Goal: Communication & Community: Answer question/provide support

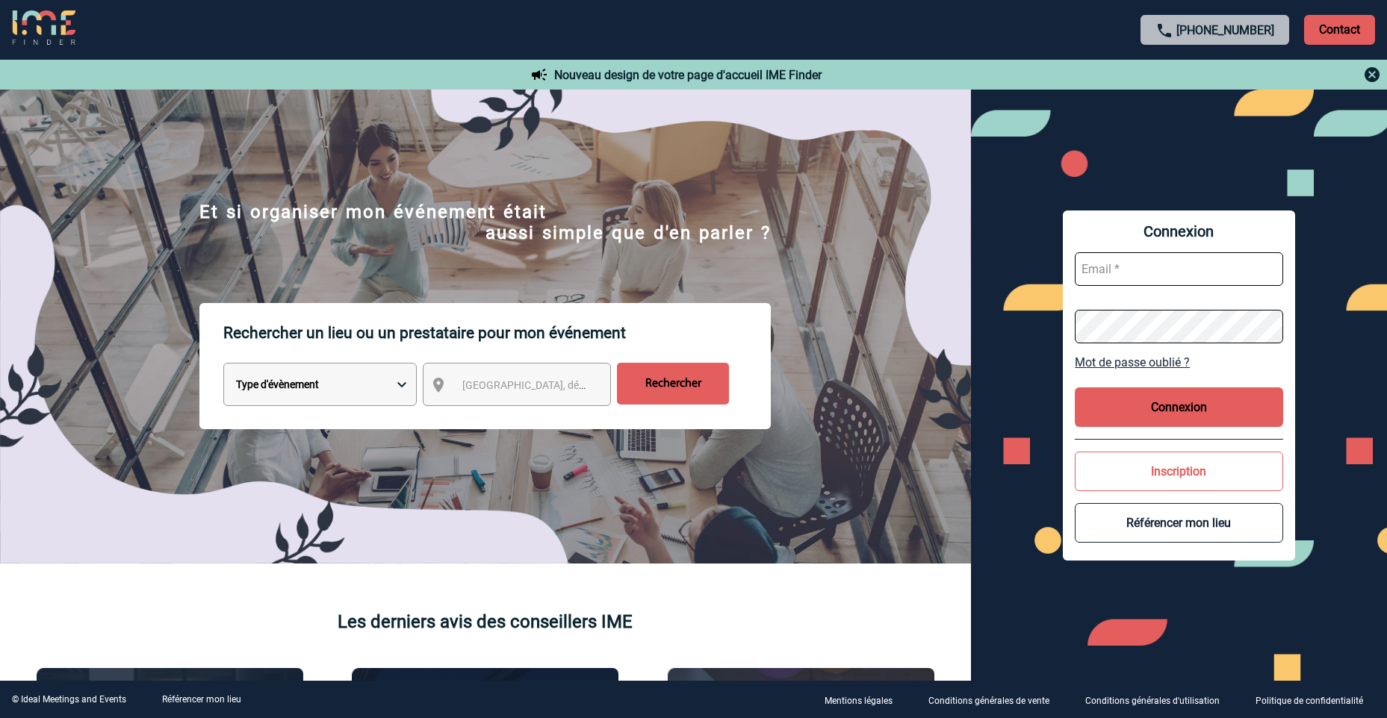
click at [1166, 256] on input "text" at bounding box center [1179, 269] width 208 height 34
type input "aurelie.moro@knds.fr"
click at [1204, 394] on button "Connexion" at bounding box center [1179, 408] width 208 height 40
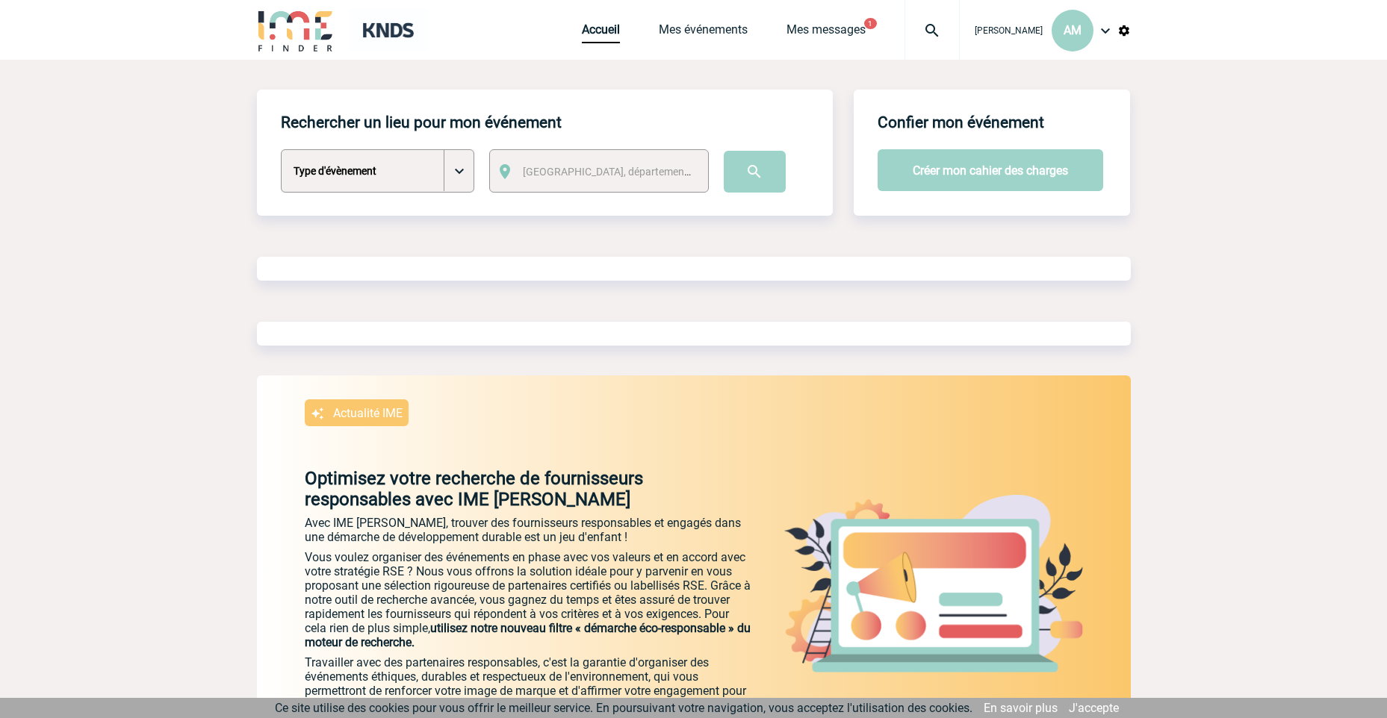
drag, startPoint x: 1258, startPoint y: 317, endPoint x: 972, endPoint y: 83, distance: 369.4
click at [1258, 316] on body "Aurélie MORO AM Accueil Mes événements 1" at bounding box center [693, 427] width 1387 height 854
click at [857, 20] on div "Accueil Mes événements Mes messages 1 Projet, client Projet, client" at bounding box center [771, 30] width 378 height 60
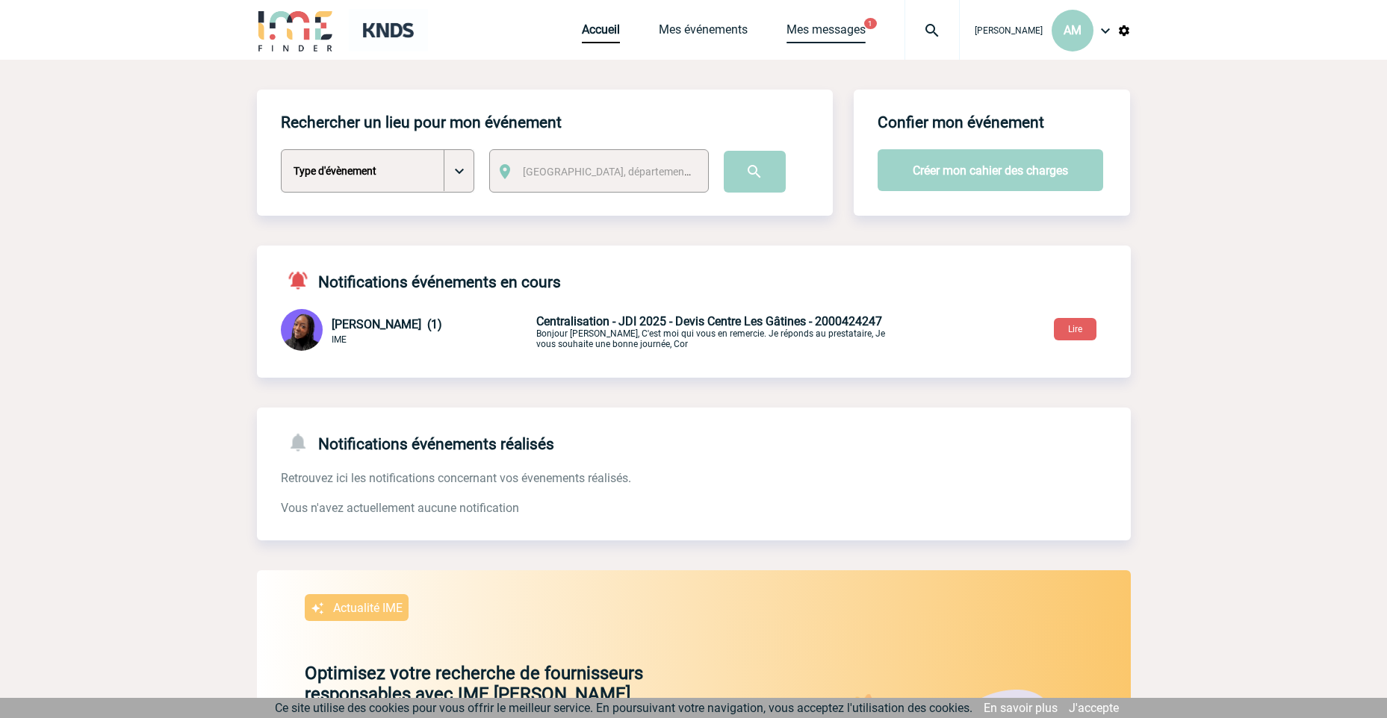
click at [851, 33] on link "Mes messages" at bounding box center [825, 32] width 79 height 21
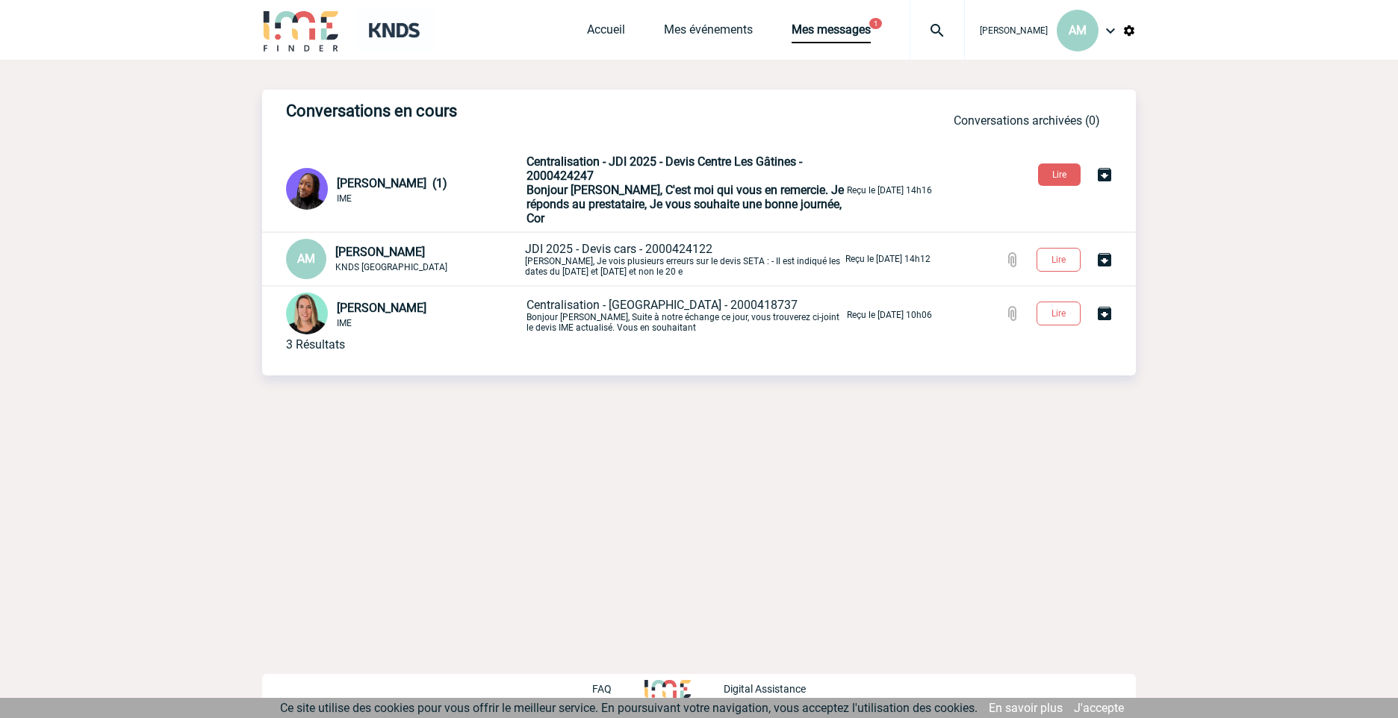
click at [631, 180] on p "Centralisation - JDI 2025 - Devis Centre Les Gâtines - 2000424247 Bonjour Aurél…" at bounding box center [684, 190] width 317 height 71
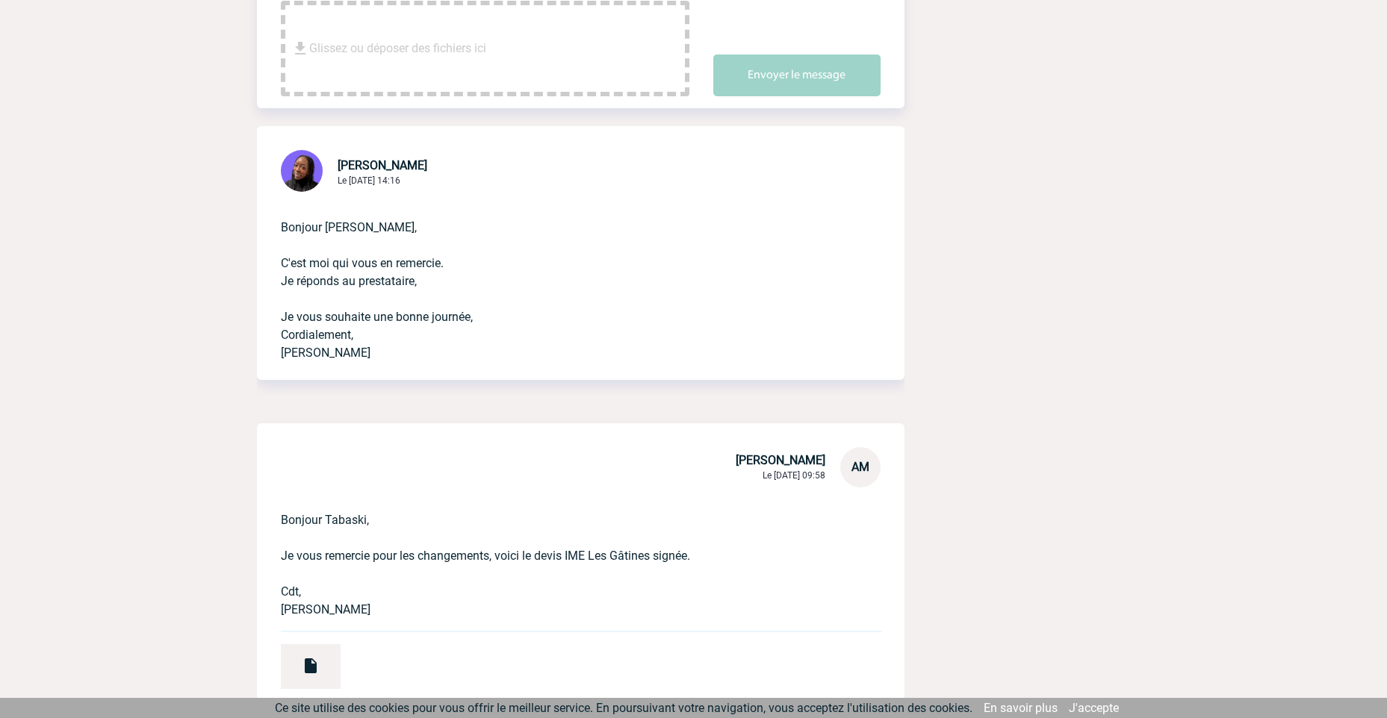
scroll to position [373, 0]
click at [537, 302] on p "Bonjour Aurélie, C'est moi qui vous en remercie. Je réponds au prestataire, Je …" at bounding box center [560, 276] width 558 height 167
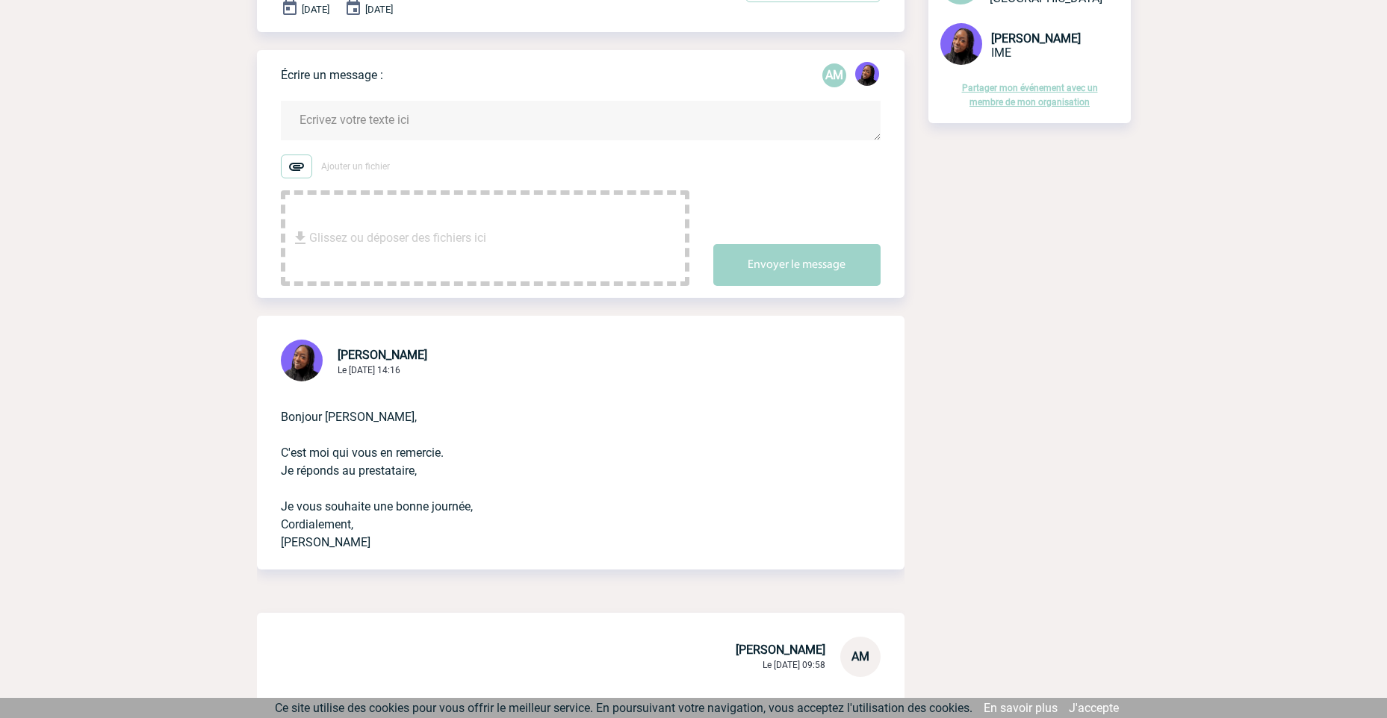
scroll to position [0, 0]
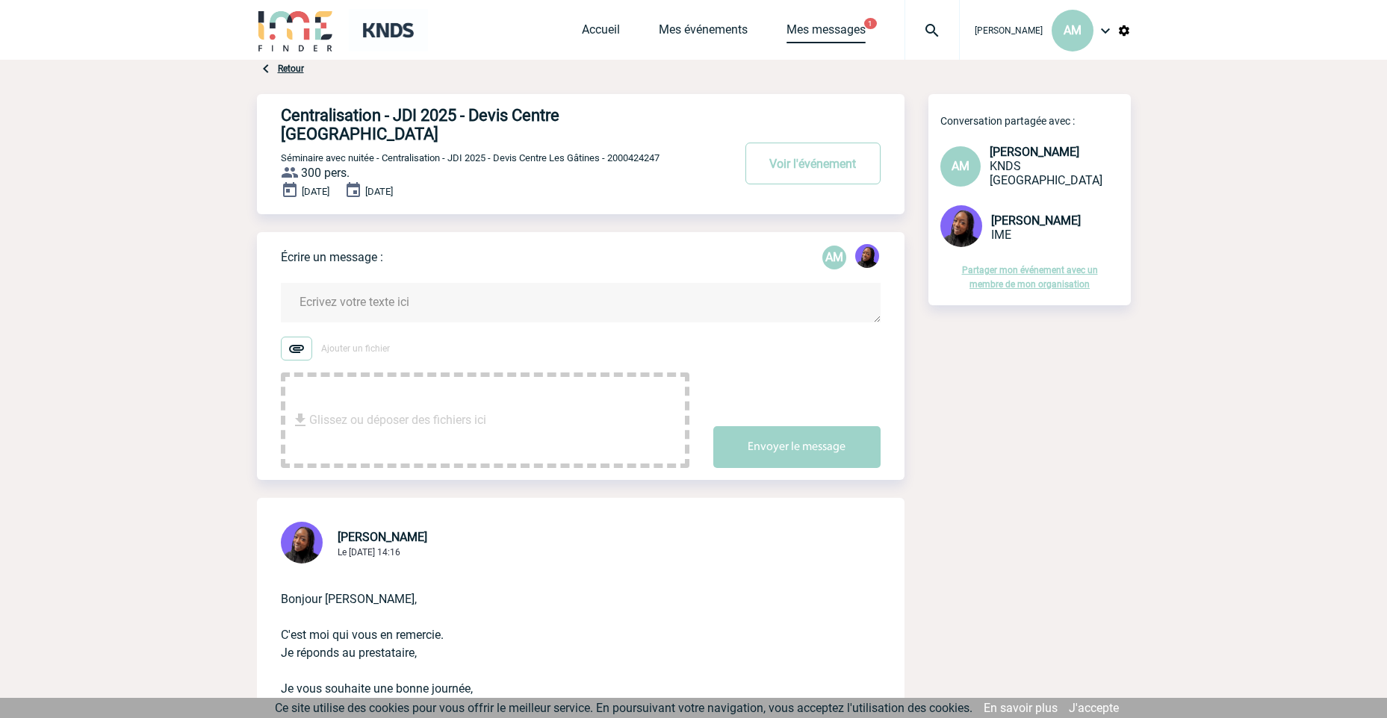
click at [851, 36] on link "Mes messages" at bounding box center [825, 32] width 79 height 21
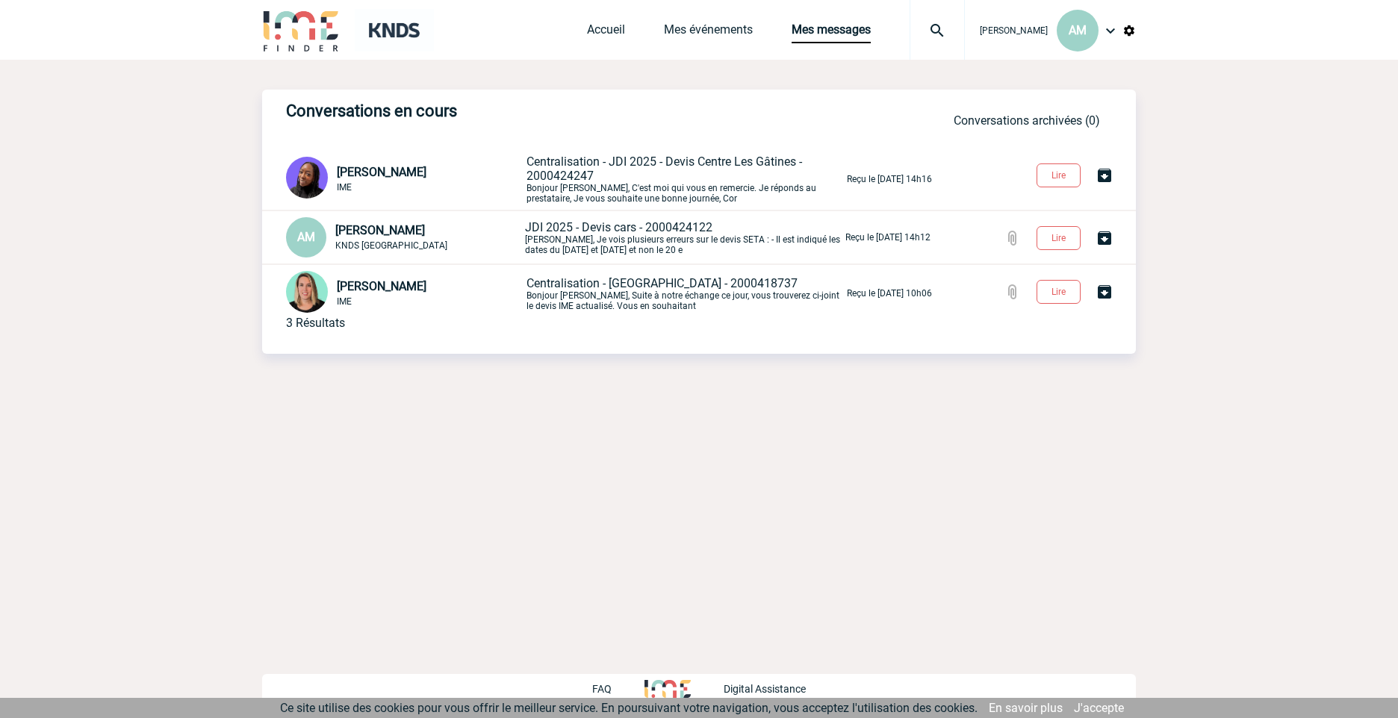
click at [618, 238] on p "JDI 2025 - Devis cars - 2000424122 [PERSON_NAME], Je vois plusieurs erreurs sur…" at bounding box center [683, 237] width 317 height 35
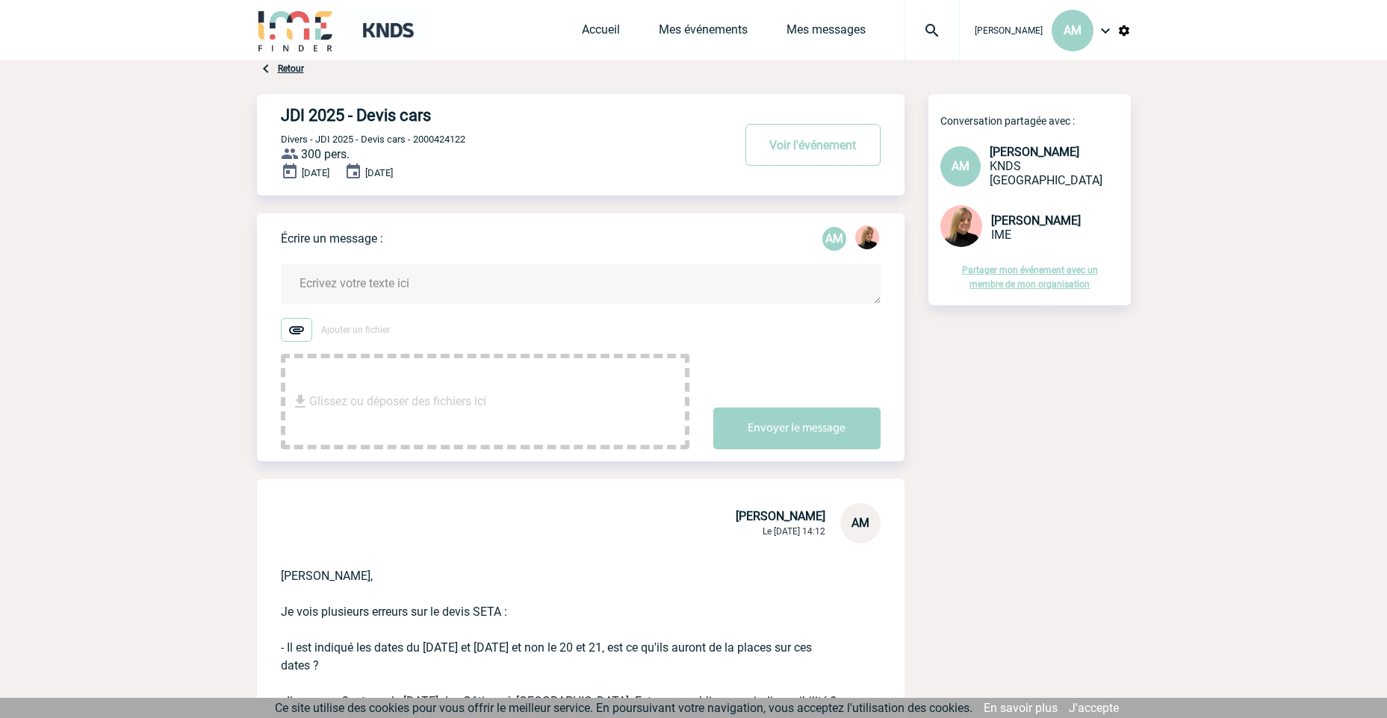
click at [395, 290] on textarea at bounding box center [581, 284] width 600 height 40
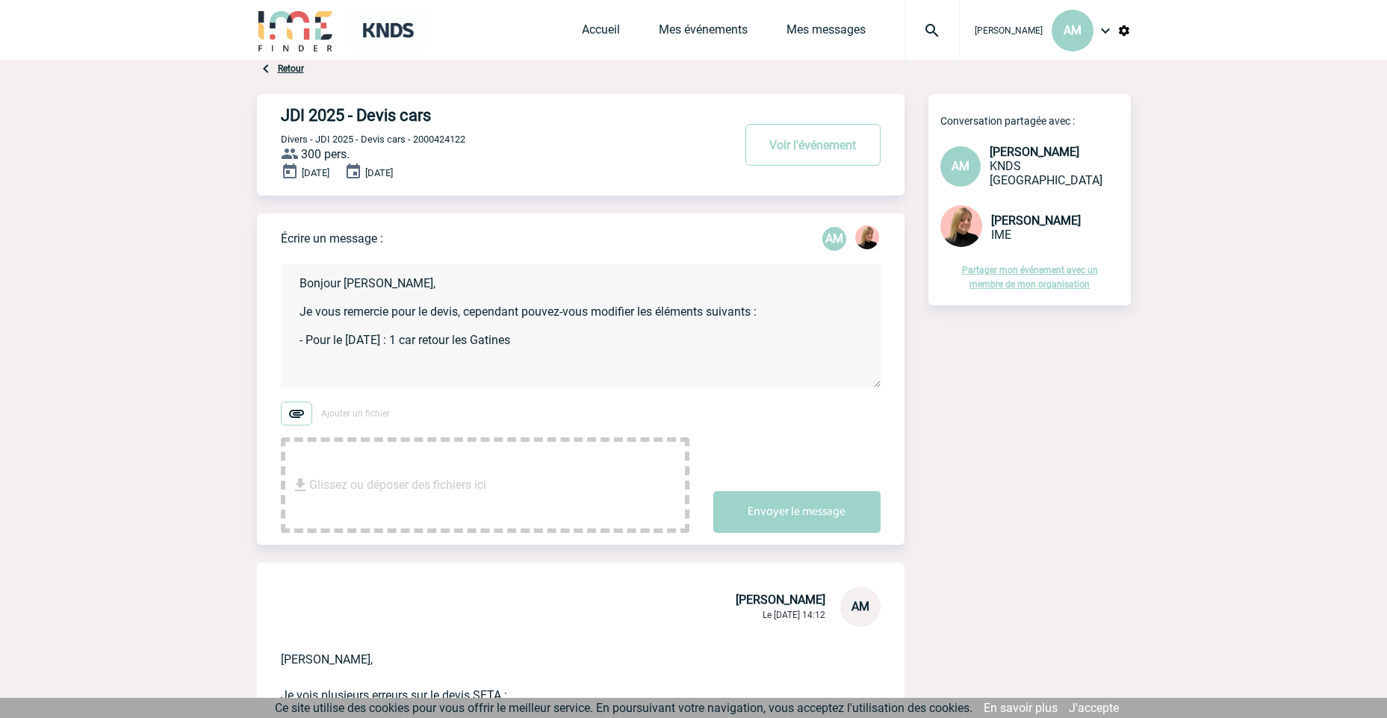
click at [558, 338] on textarea "Bonjour [PERSON_NAME], Je vous remercie pour le devis, cependant pouvez-vous mo…" at bounding box center [581, 325] width 600 height 123
click at [501, 343] on textarea "Bonjour [PERSON_NAME], Je vous remercie pour le devis, cependant pouvez-vous mo…" at bounding box center [581, 325] width 600 height 123
click at [550, 346] on textarea "Bonjour [PERSON_NAME], Je vous remercie pour le devis, cependant pouvez-vous mo…" at bounding box center [581, 325] width 600 height 123
drag, startPoint x: 478, startPoint y: 339, endPoint x: 509, endPoint y: 342, distance: 31.5
click at [479, 339] on textarea "Bonjour [PERSON_NAME], Je vous remercie pour le devis, cependant pouvez-vous mo…" at bounding box center [581, 325] width 600 height 123
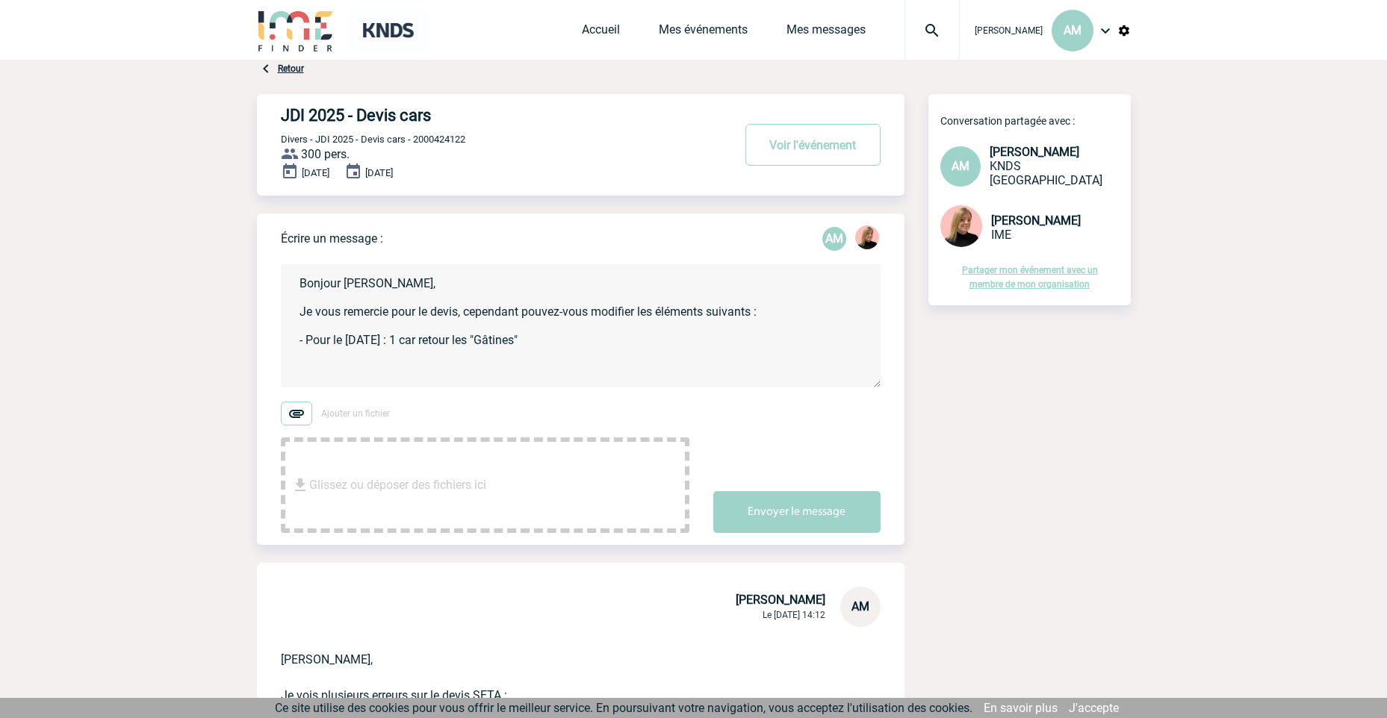
click at [781, 311] on textarea "Bonjour [PERSON_NAME], Je vous remercie pour le devis, cependant pouvez-vous mo…" at bounding box center [581, 325] width 600 height 123
click at [395, 288] on textarea "Bonjour [PERSON_NAME], Je vous remercie pour le devis, cependant pouvez-vous mo…" at bounding box center [581, 325] width 600 height 123
click at [312, 314] on textarea "Bonjour [PERSON_NAME], Je vous remercie pour le devis, cependant pouvez-vous mo…" at bounding box center [581, 325] width 600 height 123
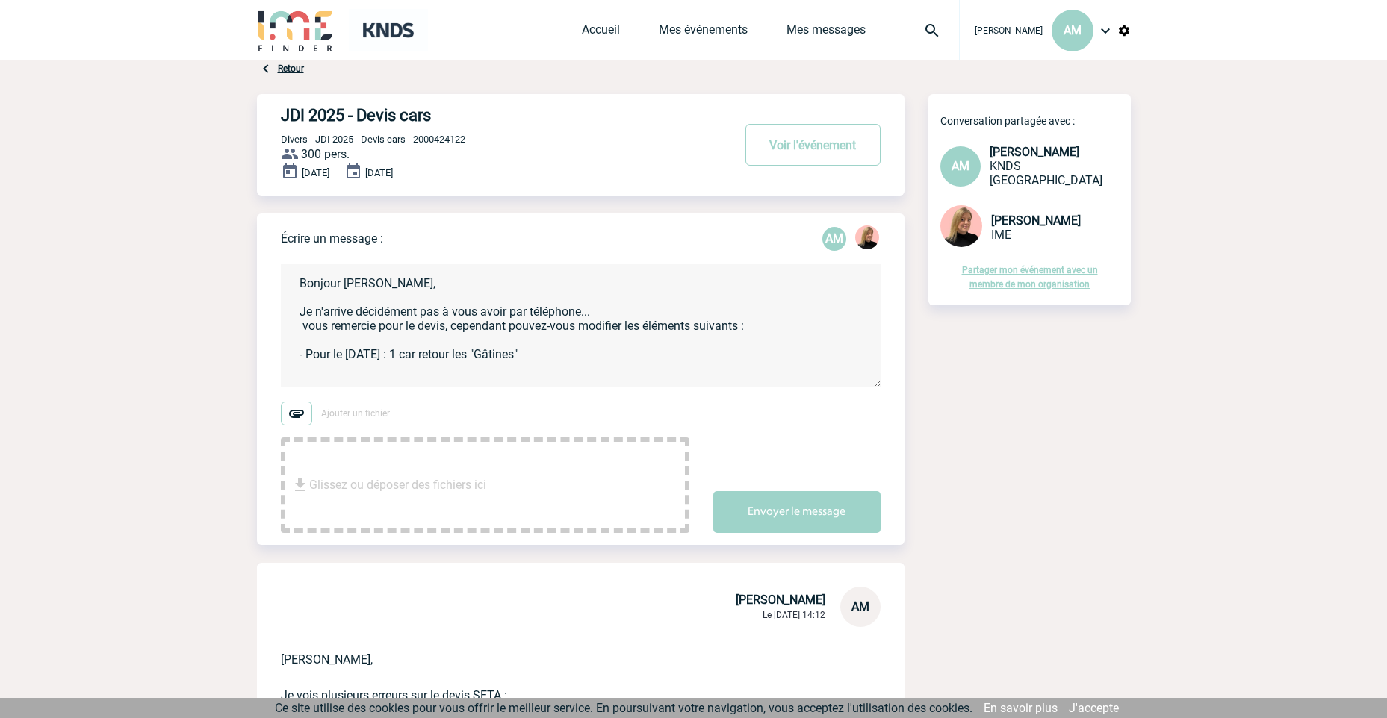
click at [307, 330] on textarea "Bonjour [PERSON_NAME], Je n'arrive décidément pas à vous avoir par téléphone...…" at bounding box center [581, 325] width 600 height 123
click at [612, 350] on textarea "Bonjour [PERSON_NAME], Je n'arrive décidément pas à vous avoir par téléphone… J…" at bounding box center [581, 325] width 600 height 123
click at [612, 314] on textarea "Bonjour [PERSON_NAME], Je n'arrive décidément pas à vous avoir par téléphone… J…" at bounding box center [581, 325] width 600 height 123
click at [777, 327] on textarea "Bonjour [PERSON_NAME], Je n'arrive décidément pas à vous avoir par téléphone… J…" at bounding box center [581, 325] width 600 height 123
click at [580, 353] on textarea "Bonjour [PERSON_NAME], Je n'arrive décidément pas à vous avoir par téléphone… J…" at bounding box center [581, 325] width 600 height 123
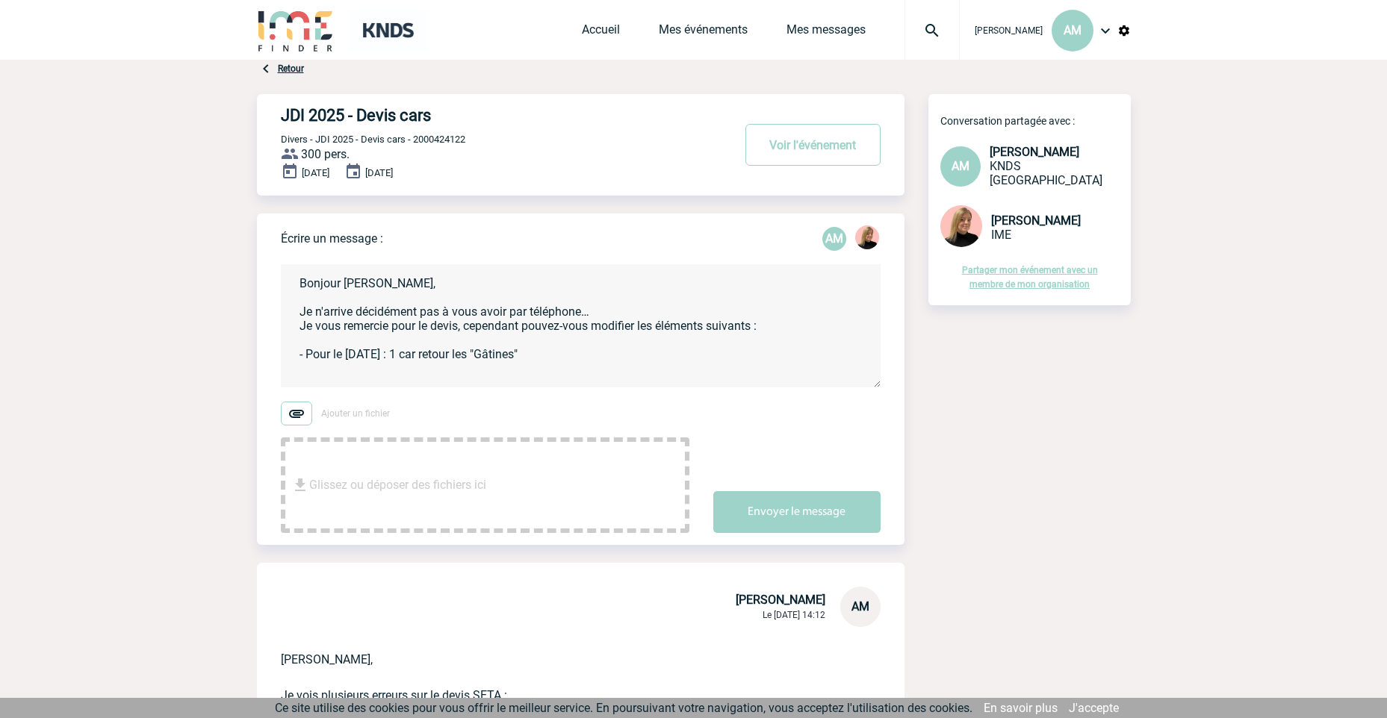
drag, startPoint x: 443, startPoint y: 354, endPoint x: 468, endPoint y: 357, distance: 25.6
click at [444, 354] on textarea "Bonjour [PERSON_NAME], Je n'arrive décidément pas à vous avoir par téléphone… J…" at bounding box center [581, 325] width 600 height 123
click at [571, 357] on textarea "Bonjour [PERSON_NAME], Je n'arrive décidément pas à vous avoir par téléphone… J…" at bounding box center [581, 325] width 600 height 123
click at [726, 357] on textarea "Bonjour [PERSON_NAME], Je n'arrive décidément pas à vous avoir par téléphone… J…" at bounding box center [581, 325] width 600 height 123
drag, startPoint x: 777, startPoint y: 352, endPoint x: 822, endPoint y: 357, distance: 45.0
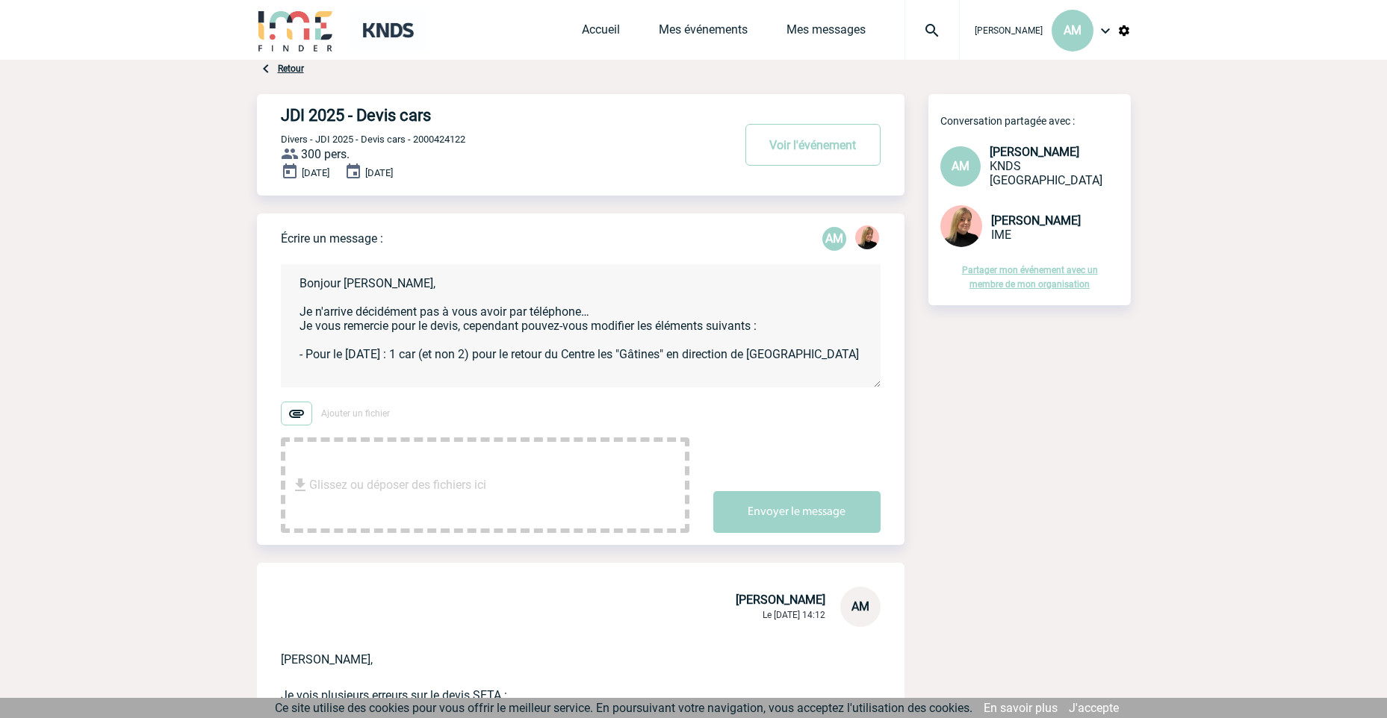
click at [790, 352] on textarea "Bonjour [PERSON_NAME], Je n'arrive décidément pas à vous avoir par téléphone… J…" at bounding box center [581, 325] width 600 height 123
click at [386, 372] on textarea "Bonjour [PERSON_NAME], Je n'arrive décidément pas à vous avoir par téléphone… J…" at bounding box center [581, 325] width 600 height 123
click at [418, 337] on textarea "Bonjour [PERSON_NAME], Je n'arrive décidément pas à vous avoir par téléphone… J…" at bounding box center [581, 325] width 600 height 123
click at [413, 356] on textarea "Bonjour [PERSON_NAME], Je n'arrive décidément pas à vous avoir par téléphone… J…" at bounding box center [581, 325] width 600 height 123
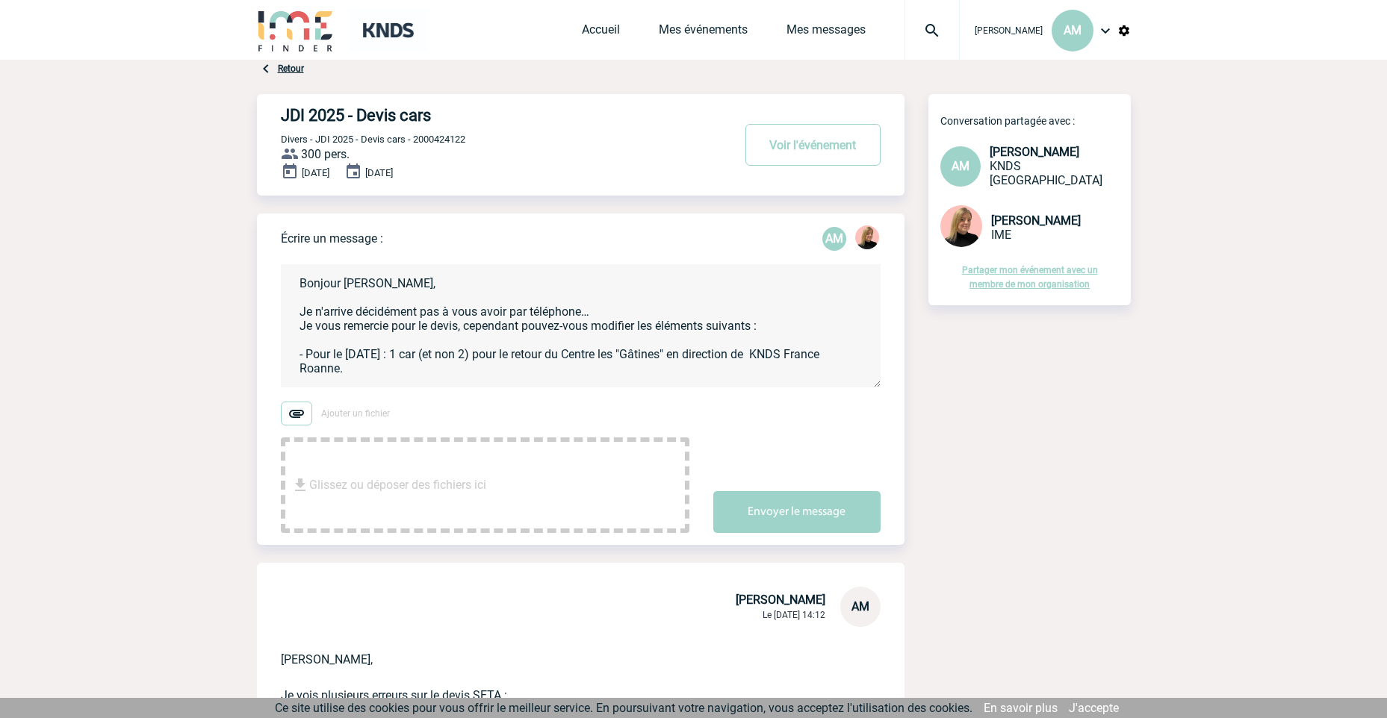
click at [318, 369] on textarea "Bonjour [PERSON_NAME], Je n'arrive décidément pas à vous avoir par téléphone… J…" at bounding box center [581, 325] width 600 height 123
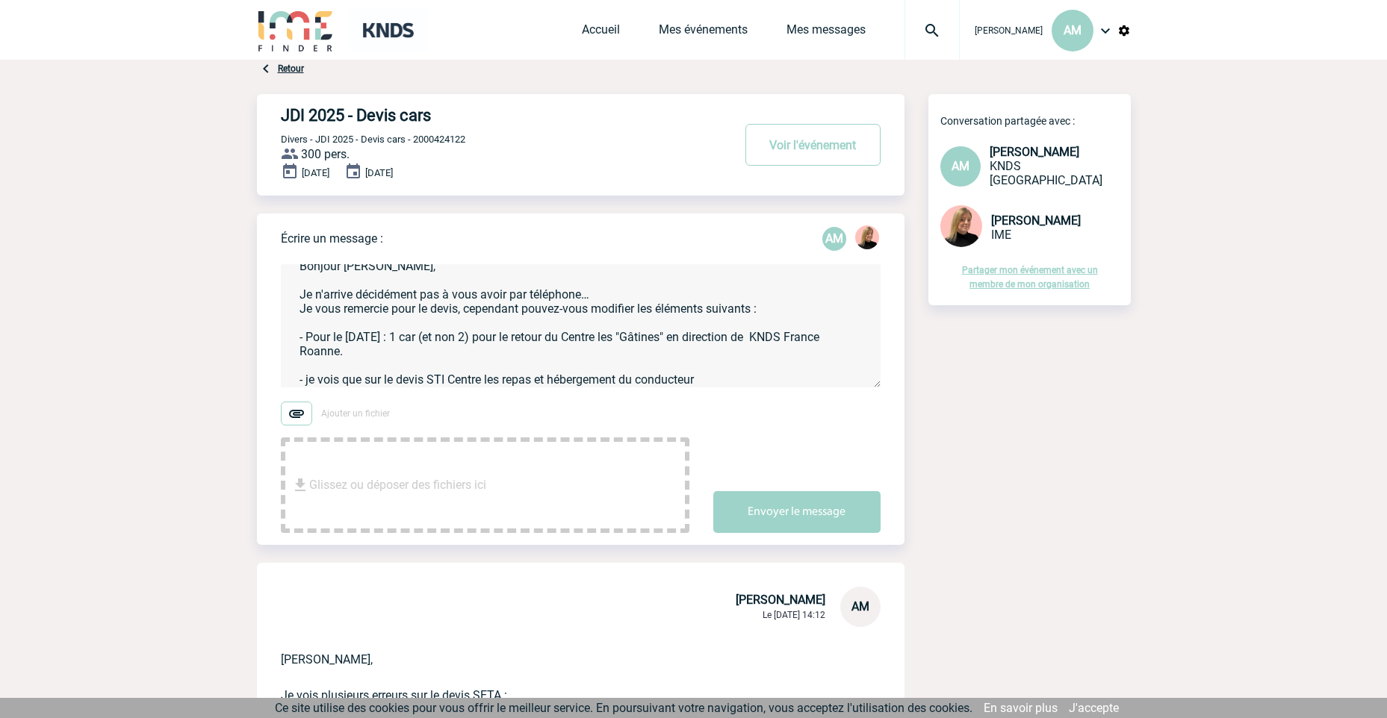
click at [364, 379] on textarea "Bonjour [PERSON_NAME], Je n'arrive décidément pas à vous avoir par téléphone… J…" at bounding box center [581, 325] width 600 height 123
click at [403, 379] on textarea "Bonjour [PERSON_NAME], Je n'arrive décidément pas à vous avoir par téléphone… J…" at bounding box center [581, 325] width 600 height 123
click at [435, 378] on textarea "Bonjour [PERSON_NAME], Je n'arrive décidément pas à vous avoir par téléphone… J…" at bounding box center [581, 325] width 600 height 123
click at [421, 378] on textarea "Bonjour [PERSON_NAME], Je n'arrive décidément pas à vous avoir par téléphone… J…" at bounding box center [581, 325] width 600 height 123
click at [588, 382] on textarea "Bonjour [PERSON_NAME], Je n'arrive décidément pas à vous avoir par téléphone… J…" at bounding box center [581, 325] width 600 height 123
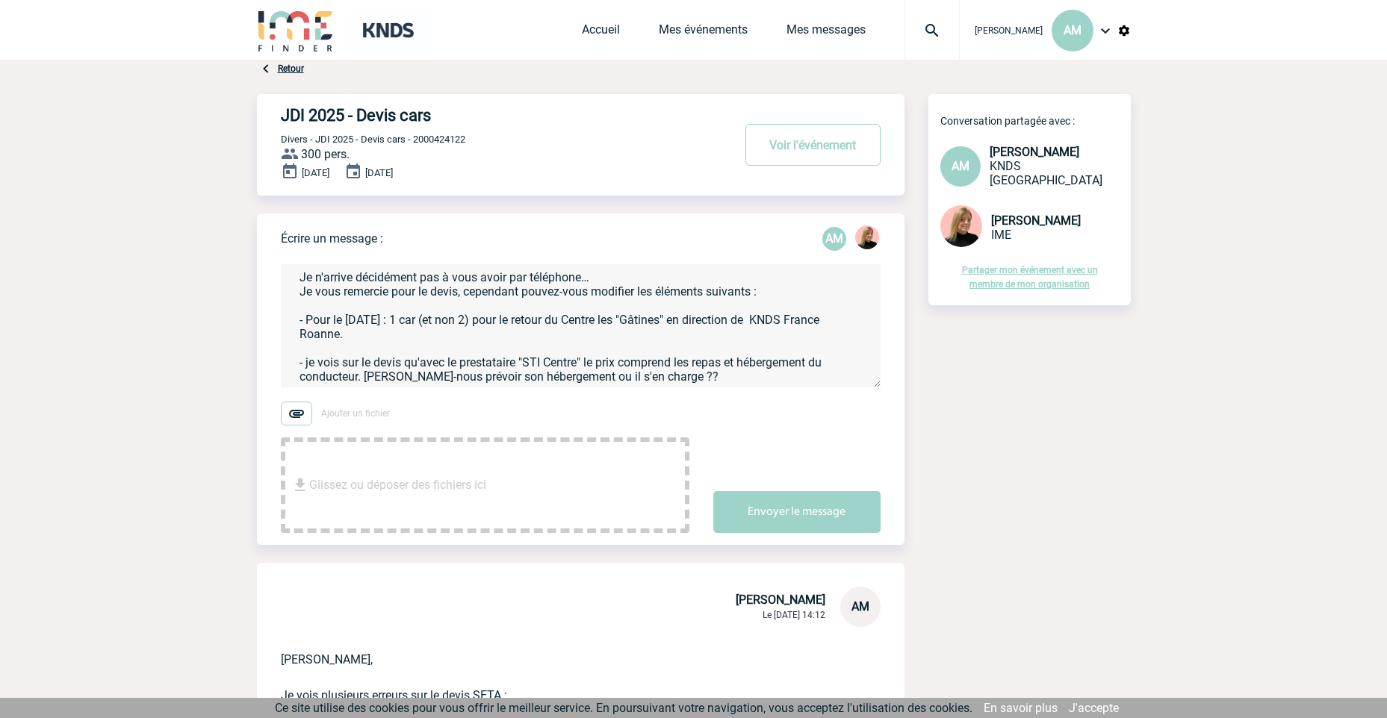
scroll to position [60, 0]
click at [700, 371] on textarea "Bonjour [PERSON_NAME], Je n'arrive décidément pas à vous avoir par téléphone… J…" at bounding box center [581, 325] width 600 height 123
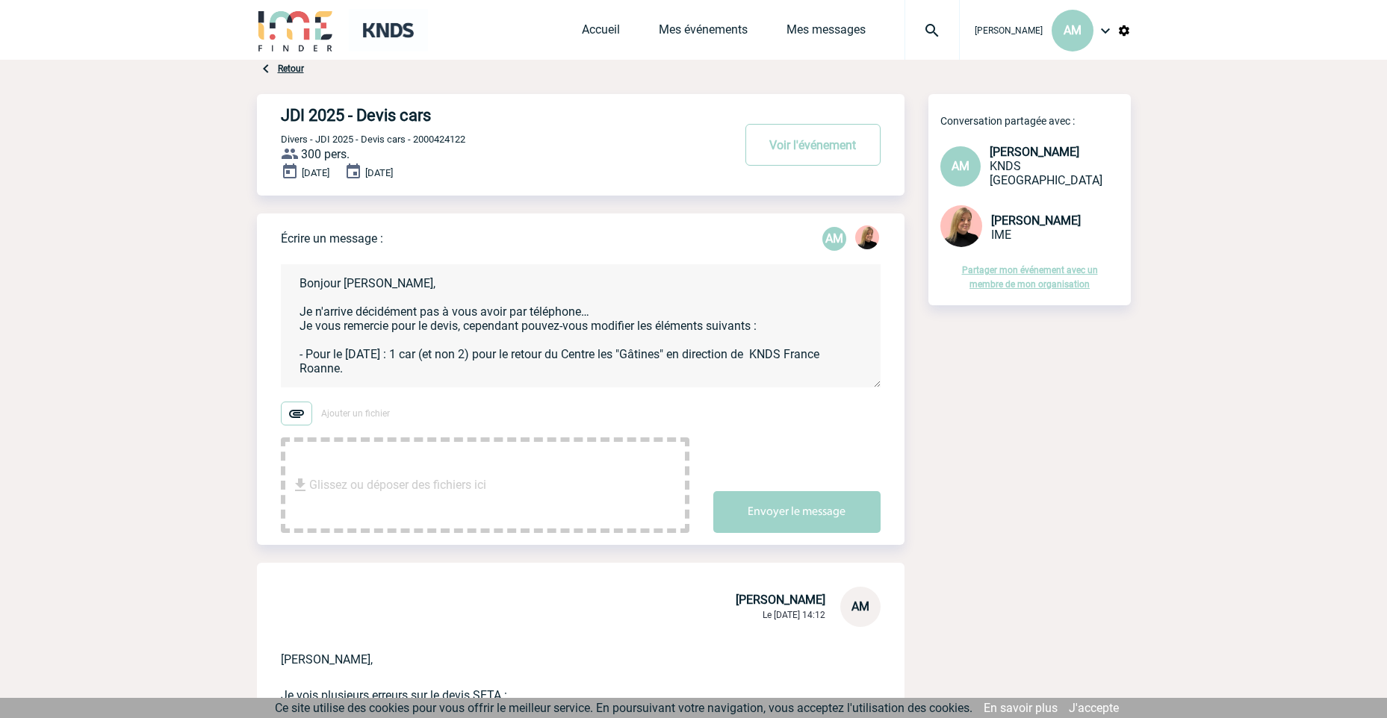
click at [491, 290] on textarea "Bonjour [PERSON_NAME], Je n'arrive décidément pas à vous avoir par téléphone… J…" at bounding box center [581, 325] width 600 height 123
click at [605, 295] on textarea "Bonjour [PERSON_NAME], Je n'arrive décidément pas à vous avoir par téléphone… J…" at bounding box center [581, 325] width 600 height 123
click at [630, 302] on textarea "Bonjour [PERSON_NAME], Je n'arrive décidément pas à vous avoir par téléphone… J…" at bounding box center [581, 325] width 600 height 123
click at [649, 347] on textarea "Bonjour [PERSON_NAME], Je n'arrive décidément pas à vous avoir par téléphone… J…" at bounding box center [581, 325] width 600 height 123
click at [786, 335] on textarea "Bonjour [PERSON_NAME], Je n'arrive décidément pas à vous avoir par téléphone… J…" at bounding box center [581, 325] width 600 height 123
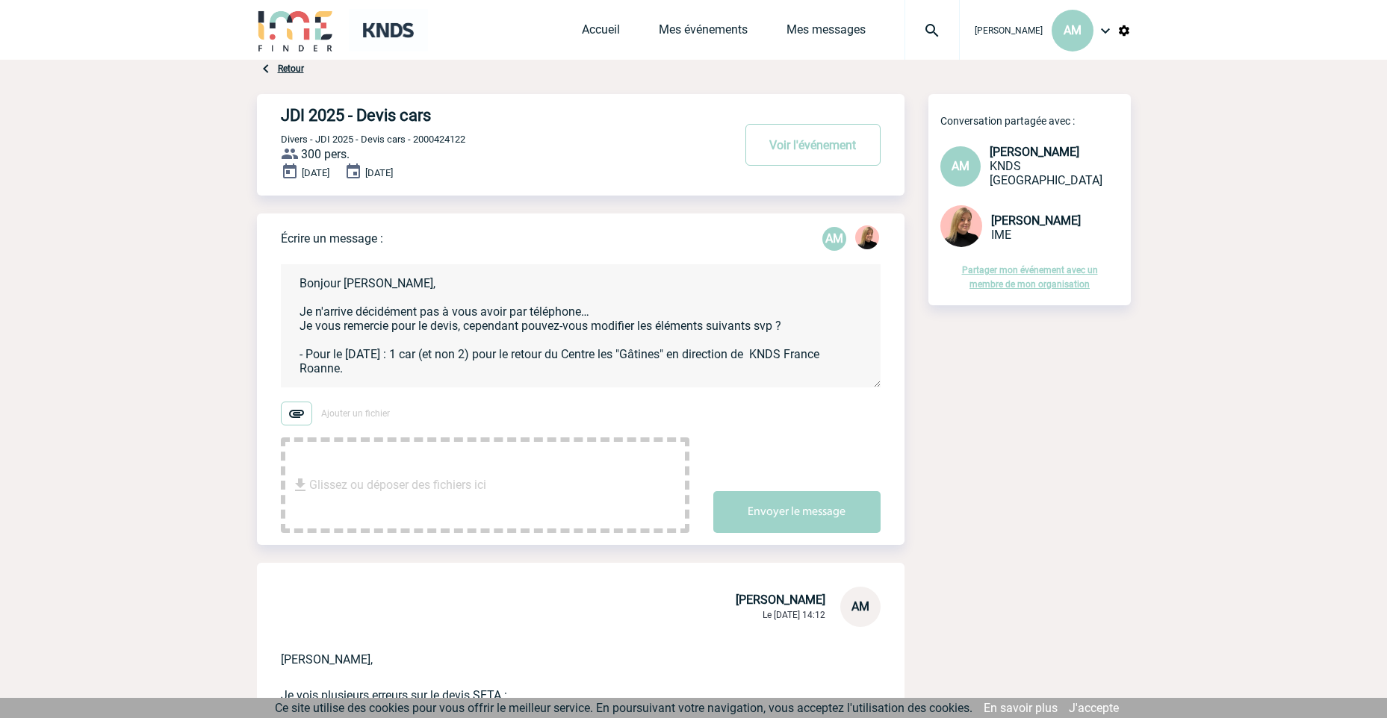
scroll to position [75, 0]
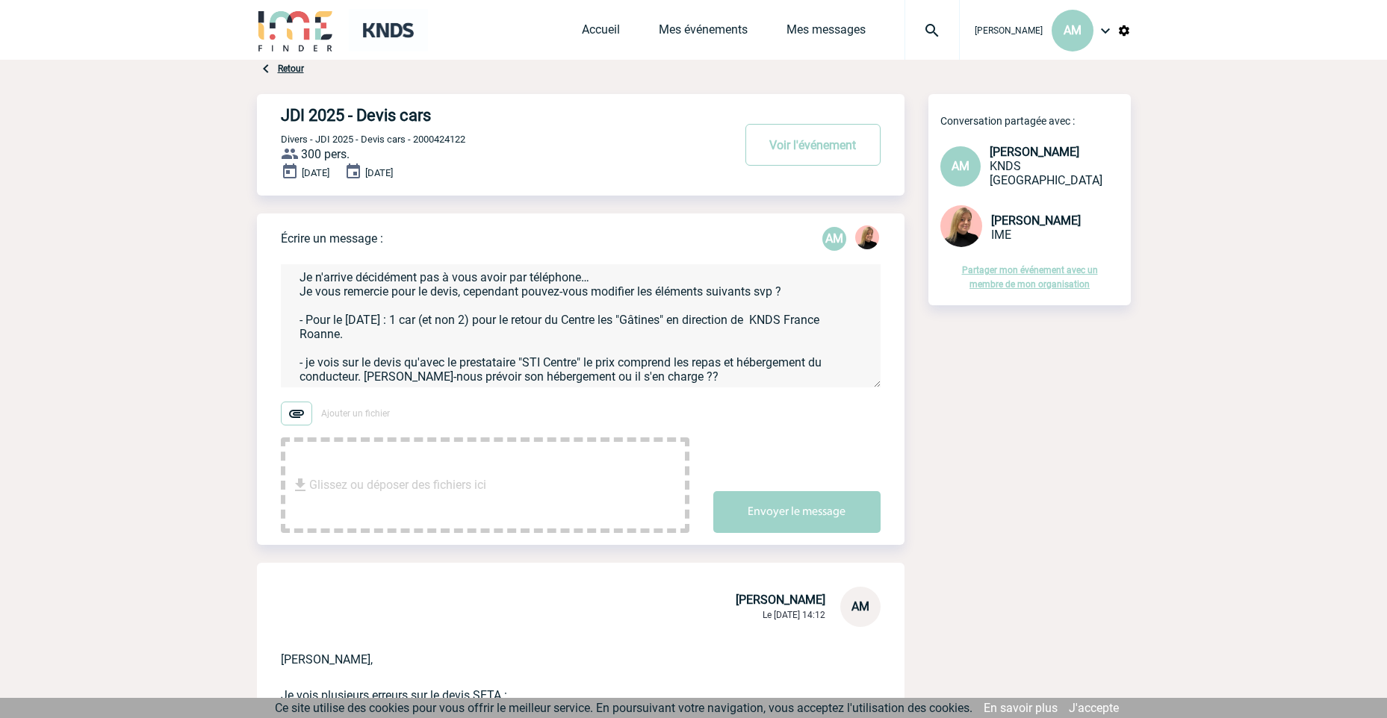
click at [704, 338] on textarea "Bonjour [PERSON_NAME], Je n'arrive décidément pas à vous avoir par téléphone… J…" at bounding box center [581, 325] width 600 height 123
click at [677, 320] on textarea "Bonjour [PERSON_NAME], Je n'arrive décidément pas à vous avoir par téléphone… J…" at bounding box center [581, 325] width 600 height 123
click at [814, 320] on textarea "Bonjour [PERSON_NAME], Je n'arrive décidément pas à vous avoir par téléphone… J…" at bounding box center [581, 325] width 600 height 123
click at [699, 326] on textarea "Bonjour [PERSON_NAME], Je n'arrive décidément pas à vous avoir par téléphone… J…" at bounding box center [581, 325] width 600 height 123
click at [697, 340] on textarea "Bonjour [PERSON_NAME], Je n'arrive décidément pas à vous avoir par téléphone… J…" at bounding box center [581, 325] width 600 height 123
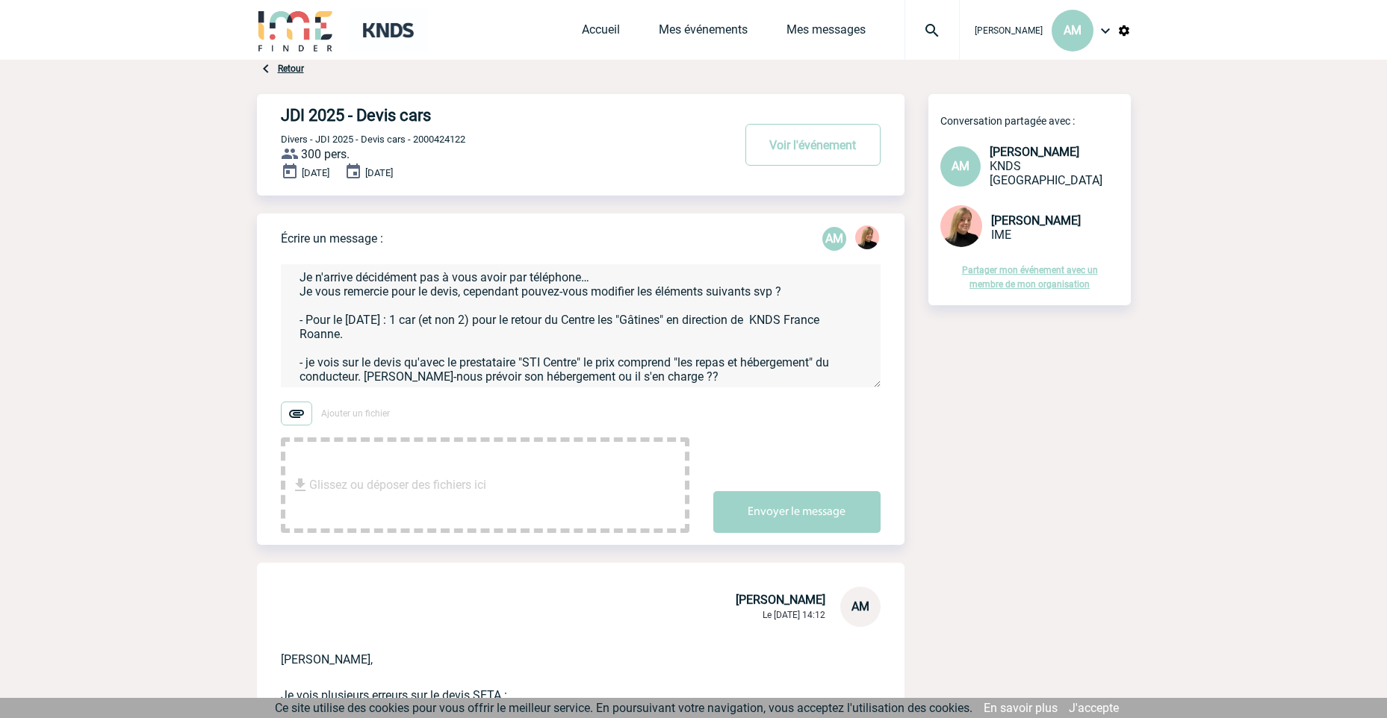
click at [488, 358] on textarea "Bonjour [PERSON_NAME], Je n'arrive décidément pas à vous avoir par téléphone… J…" at bounding box center [581, 325] width 600 height 123
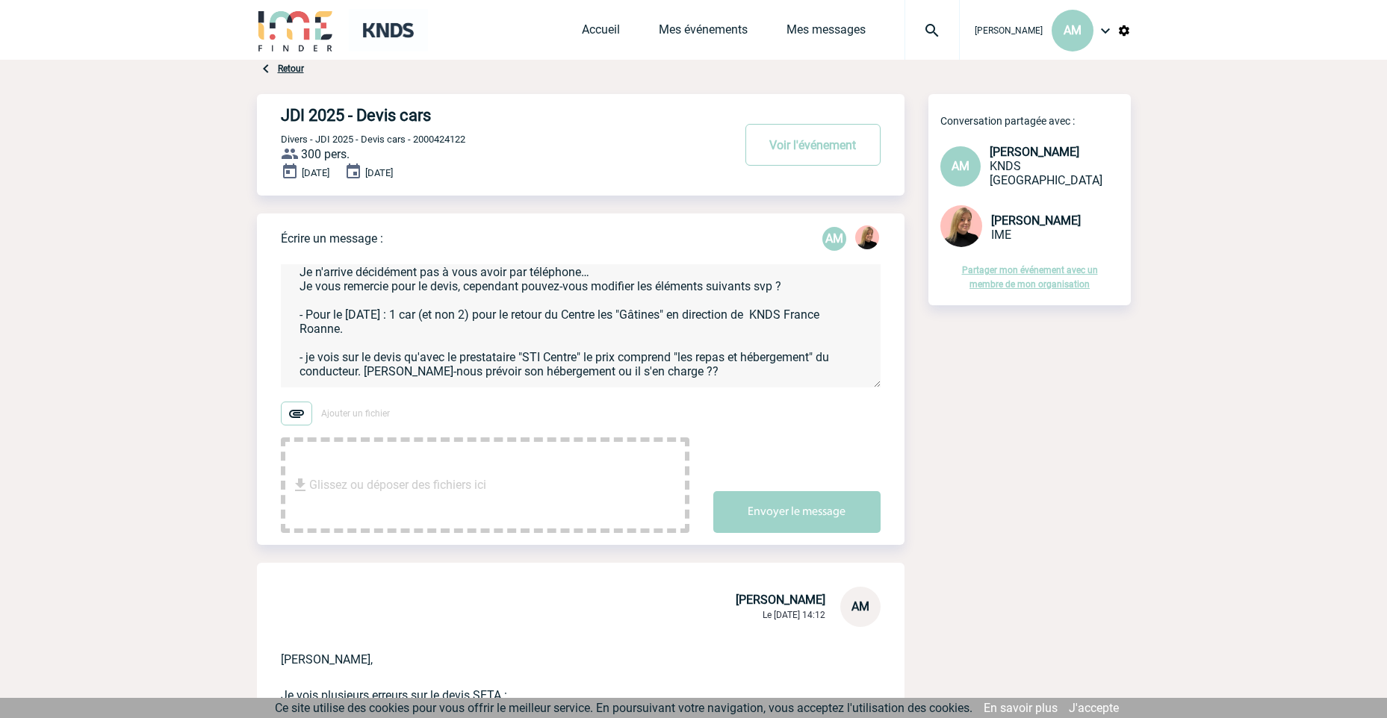
scroll to position [13, 0]
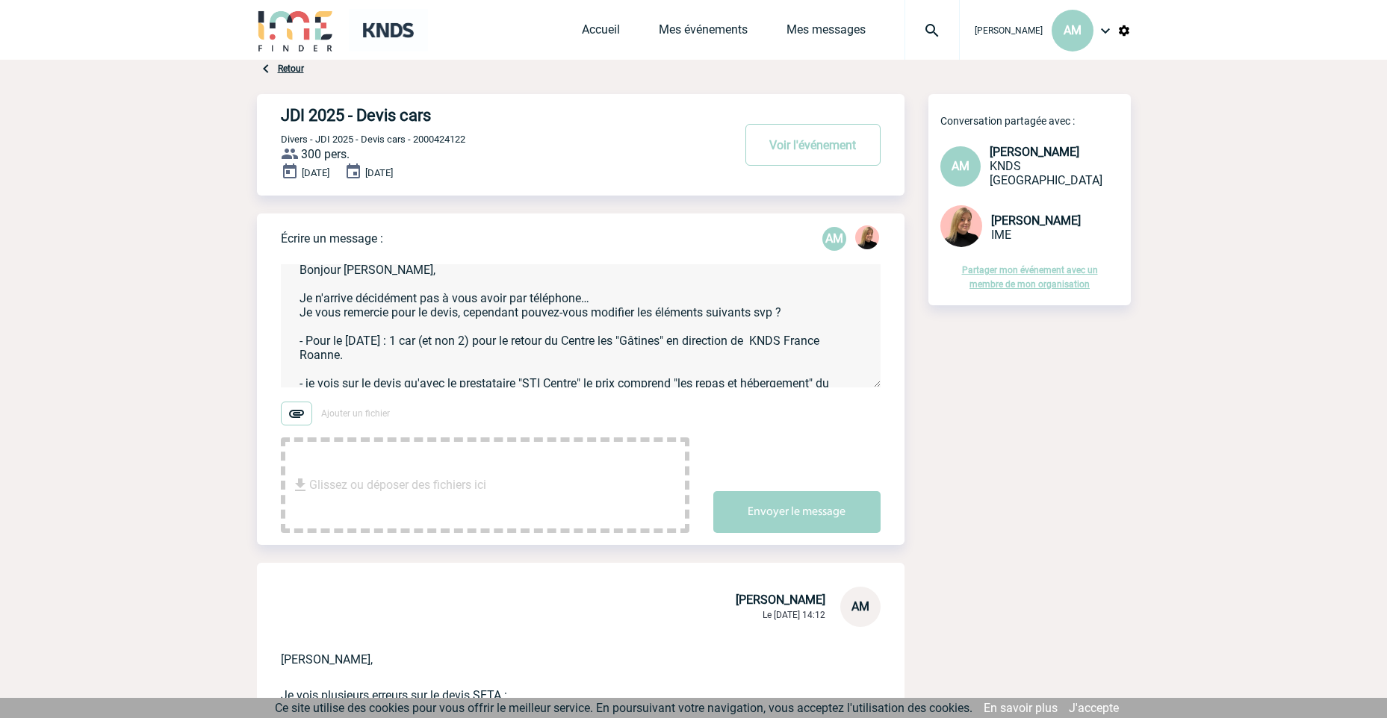
click at [309, 382] on textarea "Bonjour [PERSON_NAME], Je n'arrive décidément pas à vous avoir par téléphone… J…" at bounding box center [581, 325] width 600 height 123
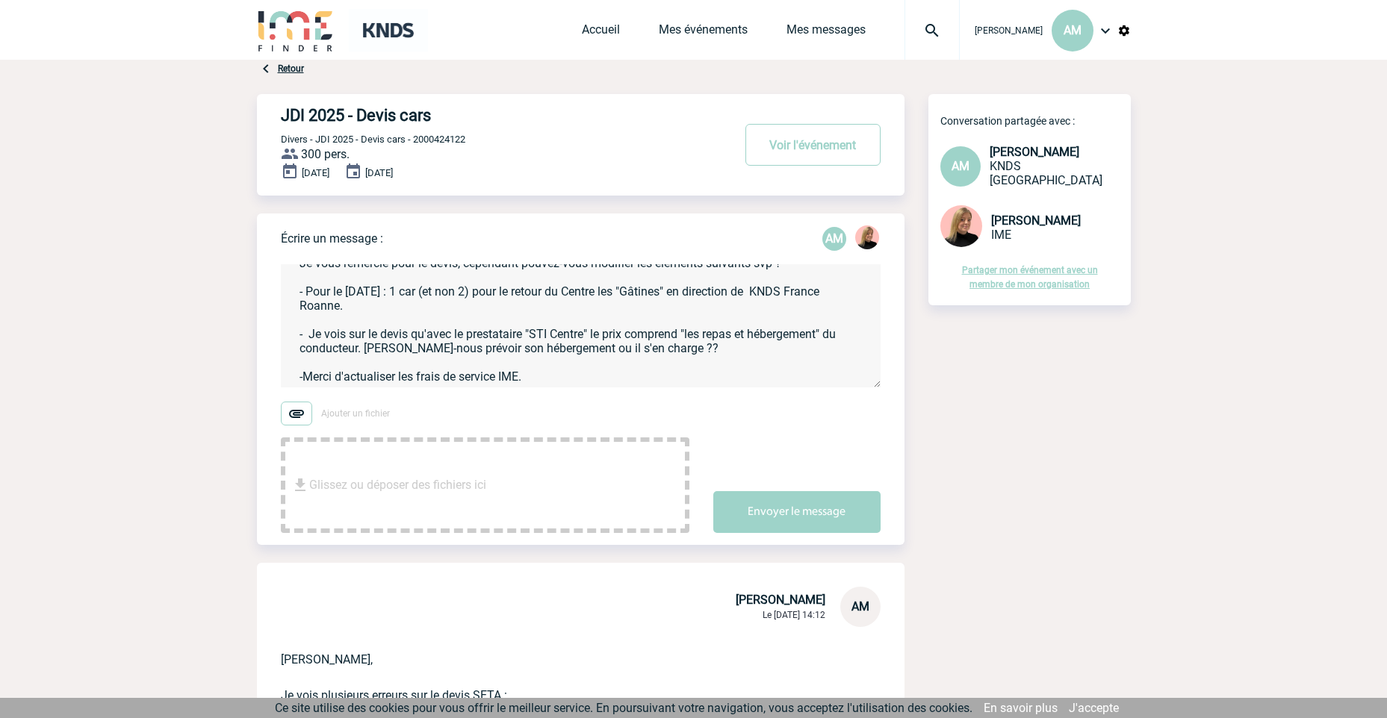
scroll to position [119, 0]
click at [313, 323] on textarea "Bonjour [PERSON_NAME], Je n'arrive décidément pas à vous avoir par téléphone… J…" at bounding box center [581, 325] width 600 height 123
click at [311, 353] on textarea "Bonjour [PERSON_NAME], Je n'arrive décidément pas à vous avoir par téléphone… J…" at bounding box center [581, 325] width 600 height 123
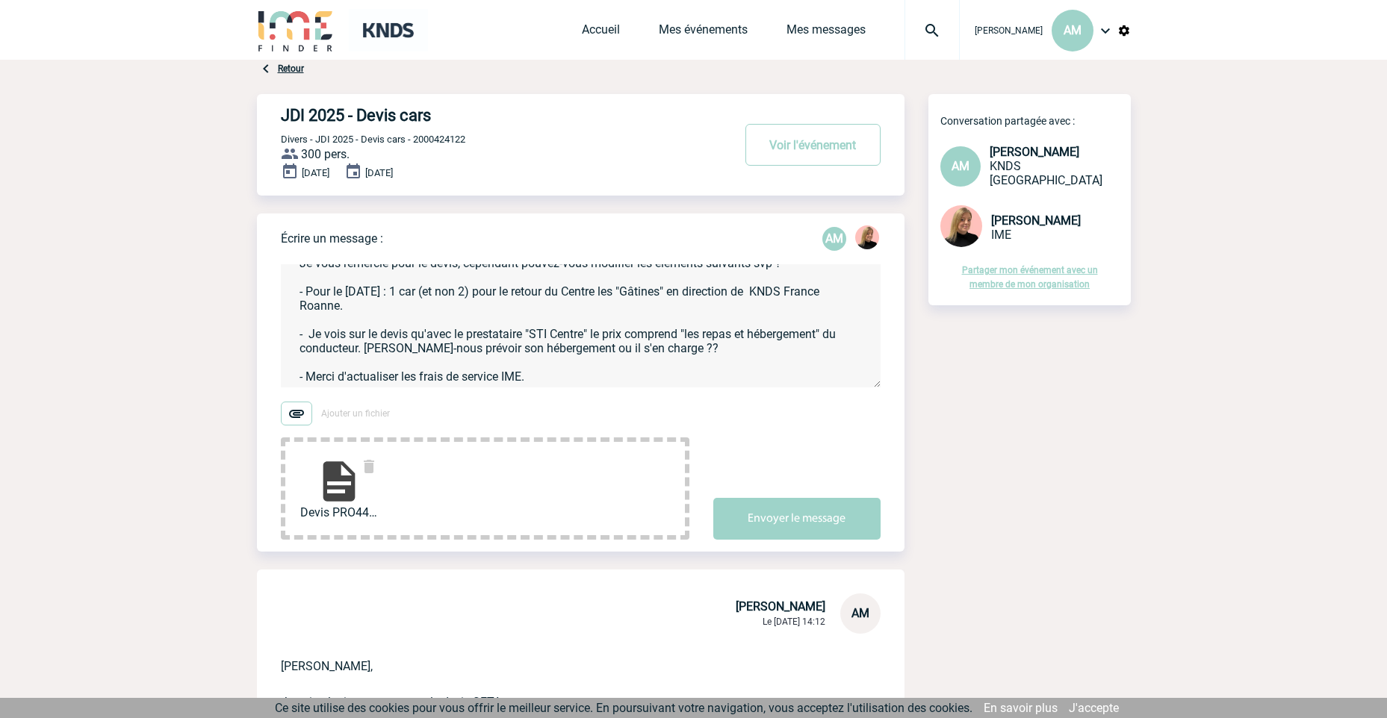
click at [314, 355] on textarea "Bonjour [PERSON_NAME], Je n'arrive décidément pas à vous avoir par téléphone… J…" at bounding box center [581, 325] width 600 height 123
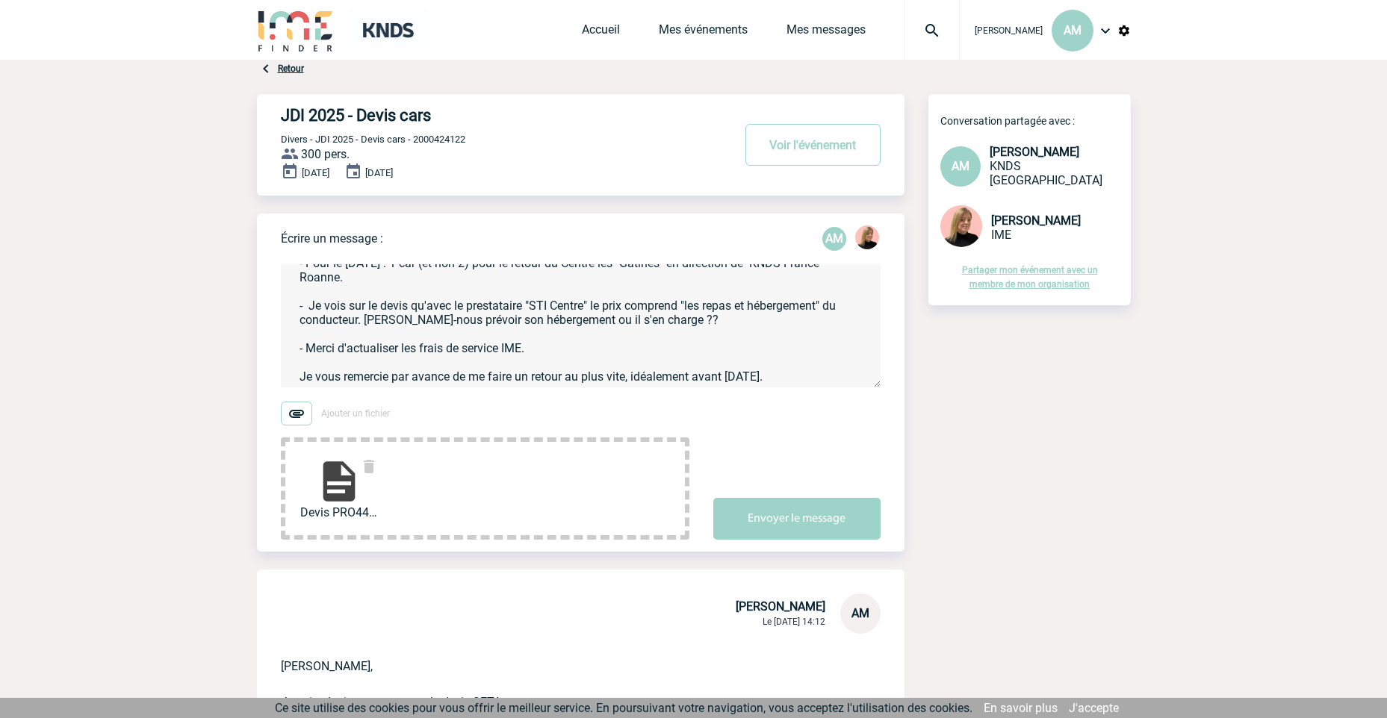
click at [771, 348] on textarea "Bonjour [PERSON_NAME], Je n'arrive décidément pas à vous avoir par téléphone… J…" at bounding box center [581, 325] width 600 height 123
click at [752, 346] on textarea "Bonjour [PERSON_NAME], Je n'arrive décidément pas à vous avoir par téléphone… J…" at bounding box center [581, 325] width 600 height 123
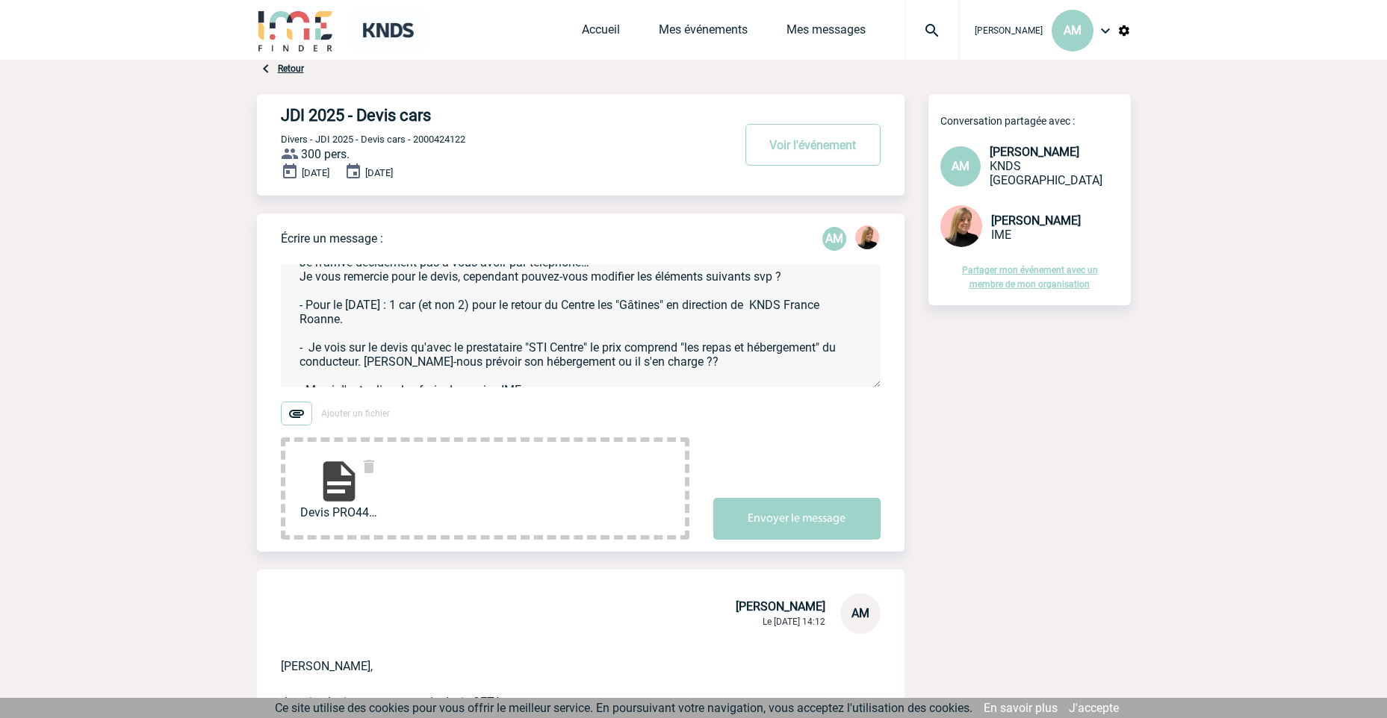
scroll to position [0, 0]
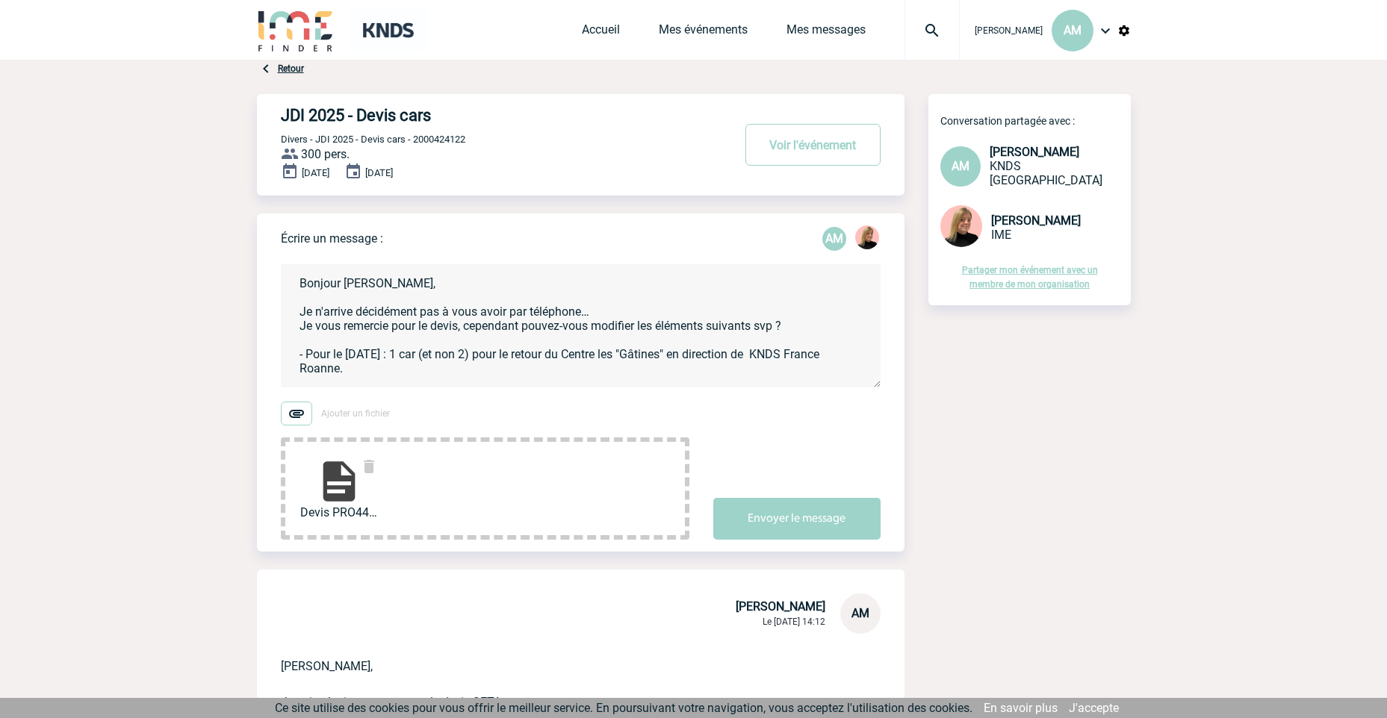
click at [637, 316] on textarea "Bonjour [PERSON_NAME], Je n'arrive décidément pas à vous avoir par téléphone… J…" at bounding box center [581, 325] width 600 height 123
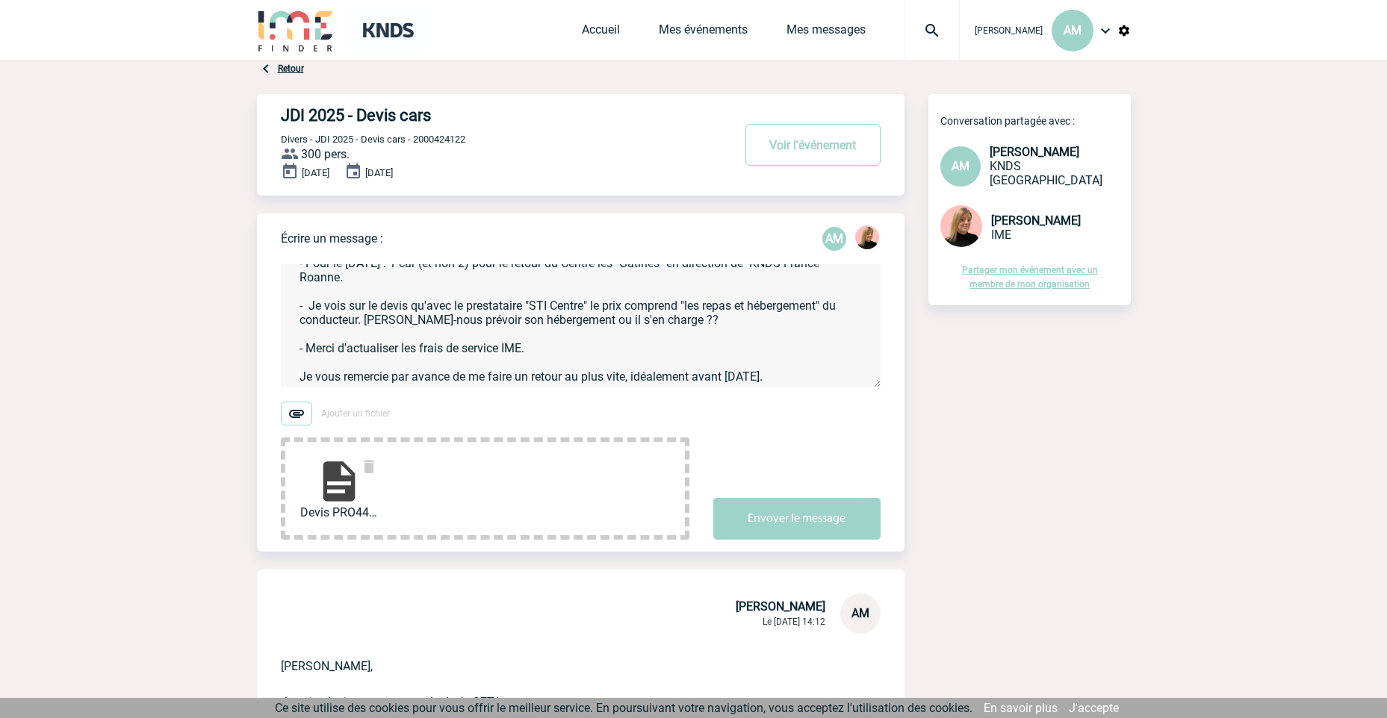
scroll to position [119, 0]
click at [402, 323] on textarea "Bonjour [PERSON_NAME], Je n'arrive décidément pas à vous avoir par téléphone… J…" at bounding box center [581, 325] width 600 height 123
click at [771, 346] on textarea "Bonjour [PERSON_NAME], Je n'arrive décidément pas à vous avoir par téléphone… J…" at bounding box center [581, 325] width 600 height 123
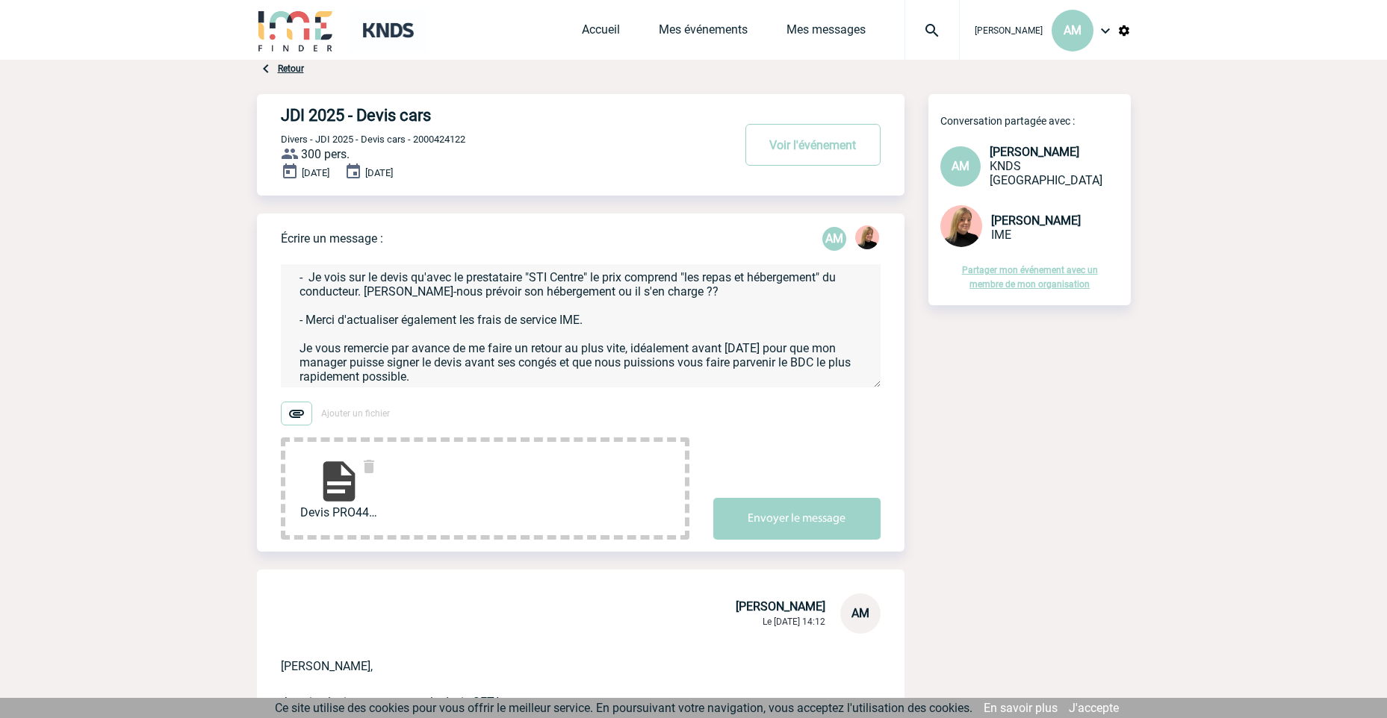
scroll to position [162, 0]
click at [332, 354] on textarea "Bonjour [PERSON_NAME], Je n'arrive décidément pas à vous avoir par téléphone… J…" at bounding box center [581, 325] width 600 height 123
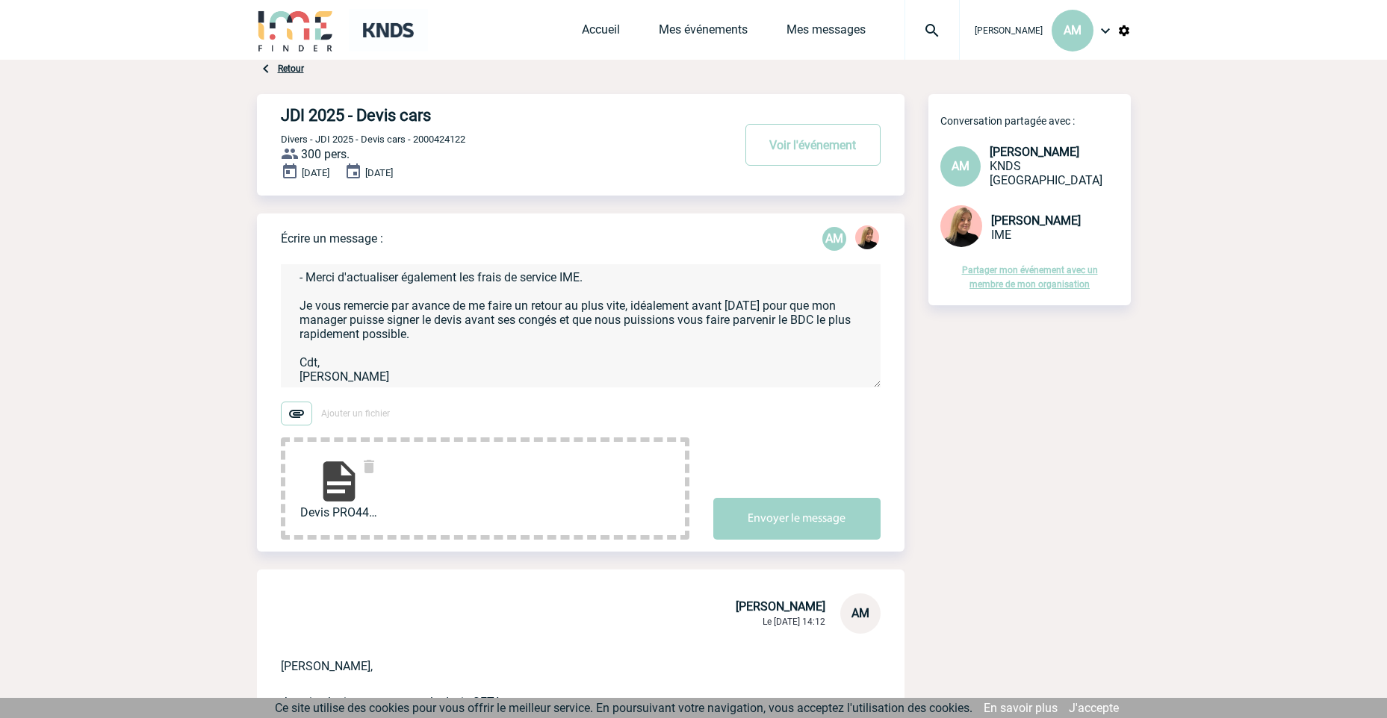
scroll to position [0, 0]
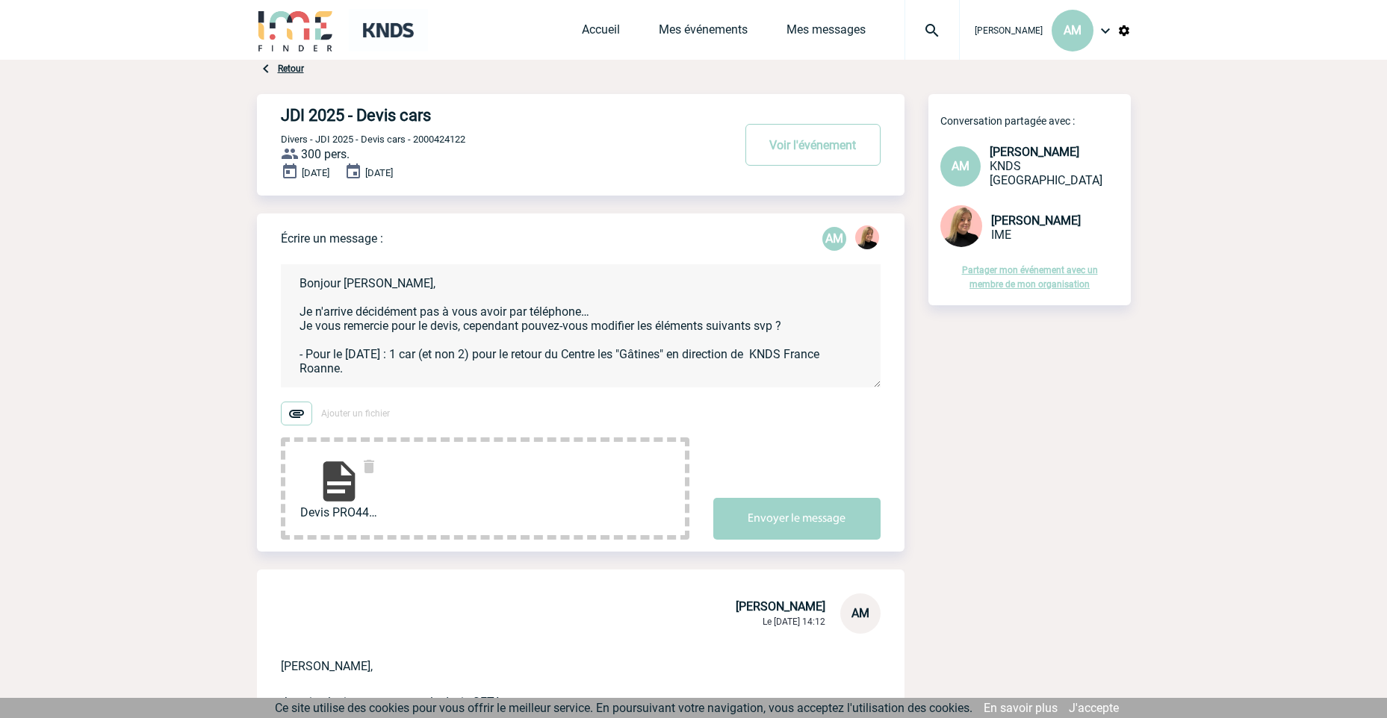
click at [559, 292] on textarea "Bonjour [PERSON_NAME], Je n'arrive décidément pas à vous avoir par téléphone… J…" at bounding box center [581, 325] width 600 height 123
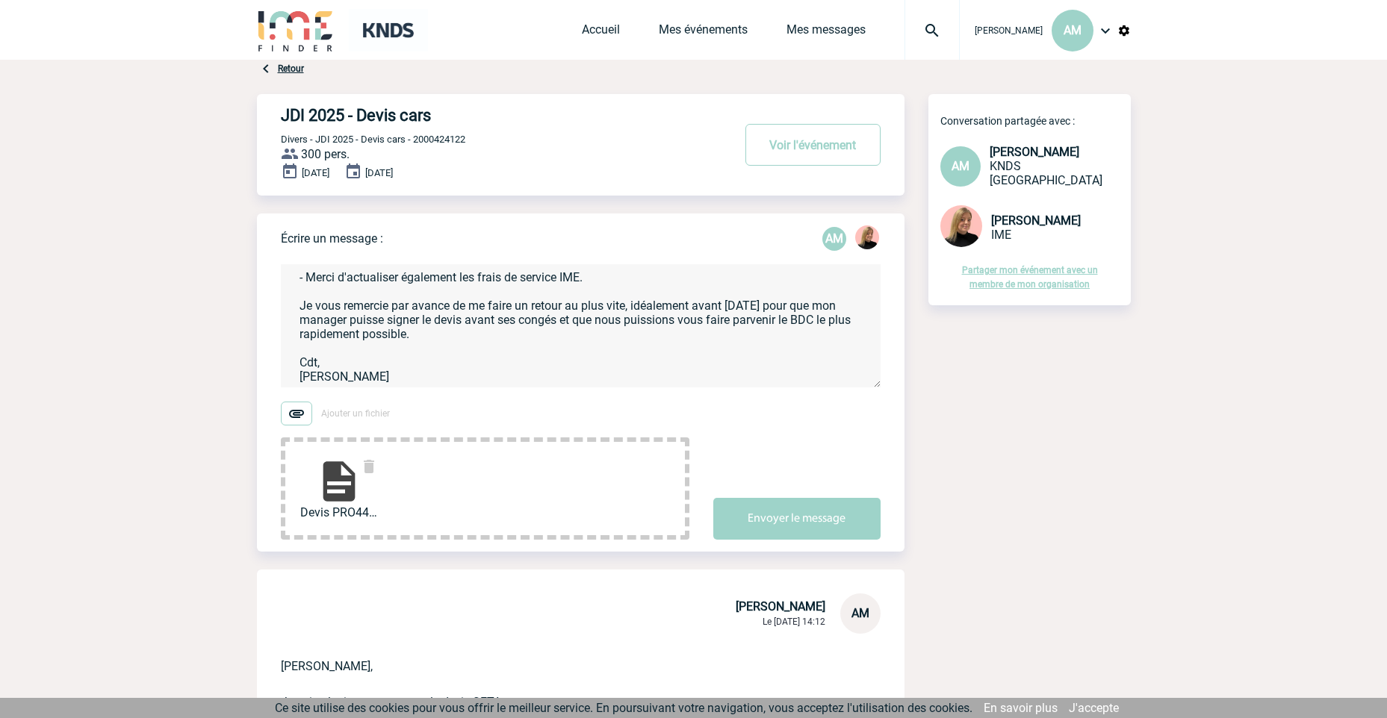
scroll to position [190, 0]
type textarea "Bonjour [PERSON_NAME], Je n'arrive décidément pas à vous avoir par téléphone… J…"
click at [783, 520] on button "Envoyer le message" at bounding box center [796, 519] width 167 height 42
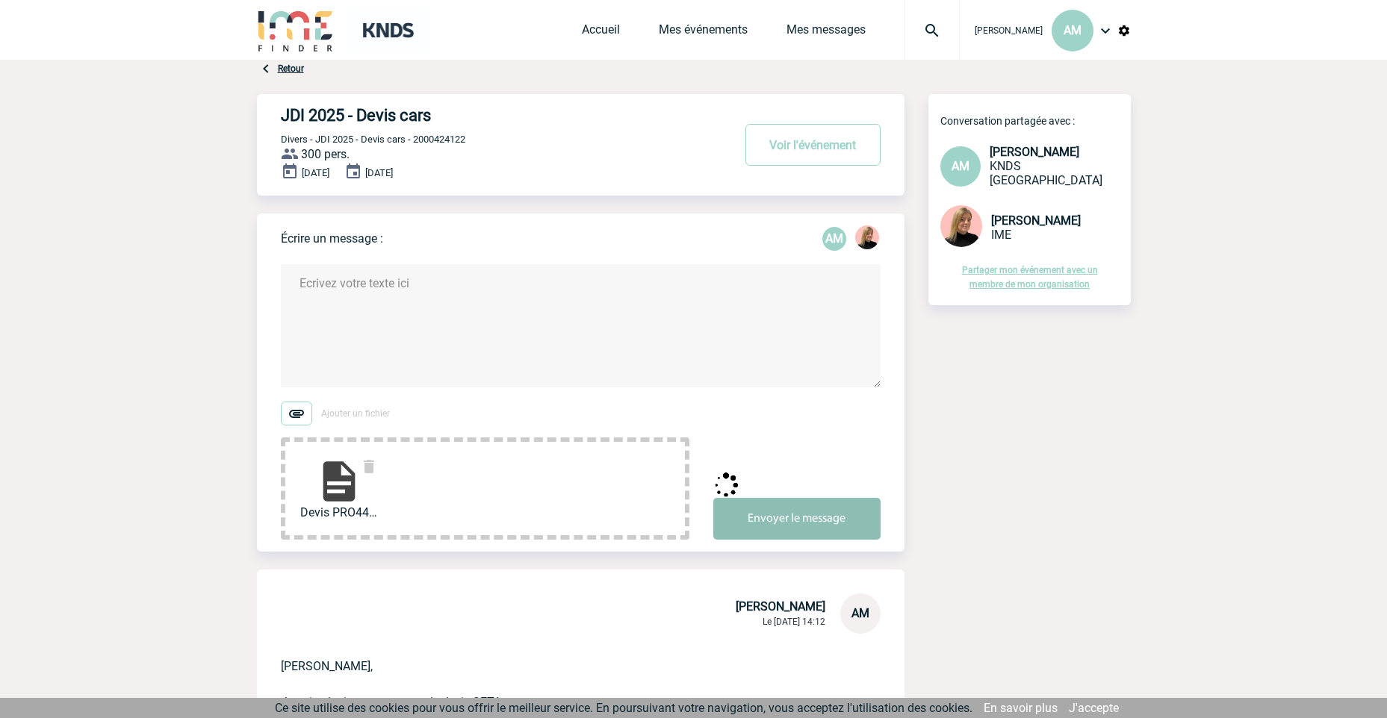
scroll to position [0, 0]
